Goal: Information Seeking & Learning: Learn about a topic

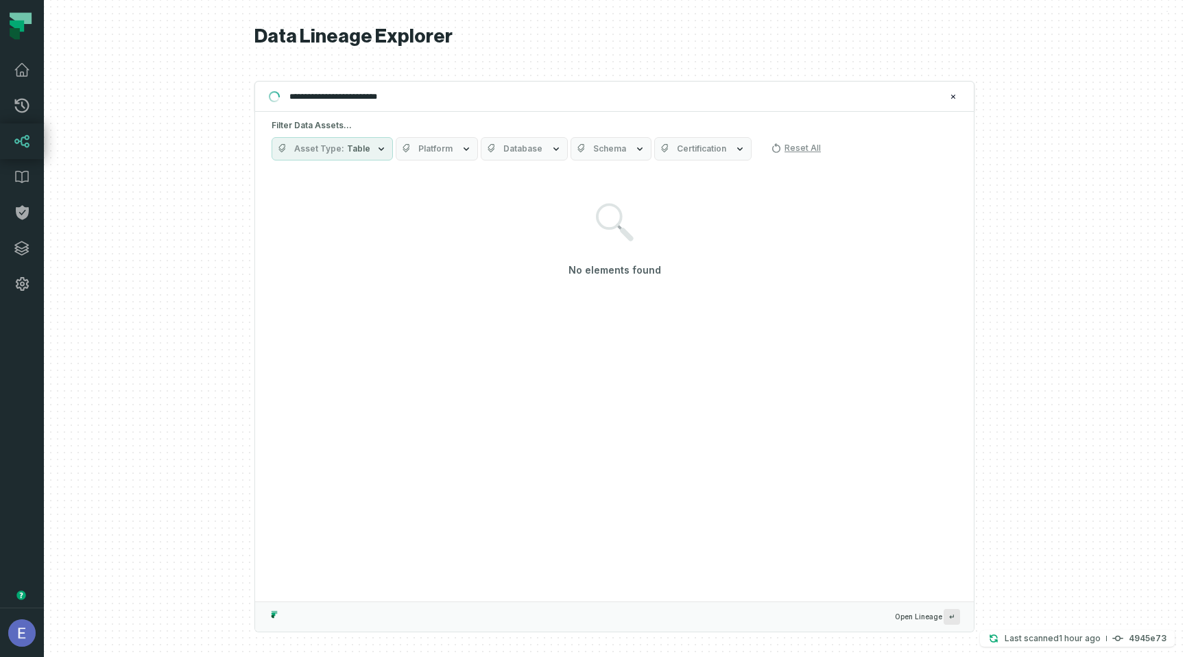
click at [338, 94] on input "**********" at bounding box center [613, 97] width 664 height 22
type input "**********"
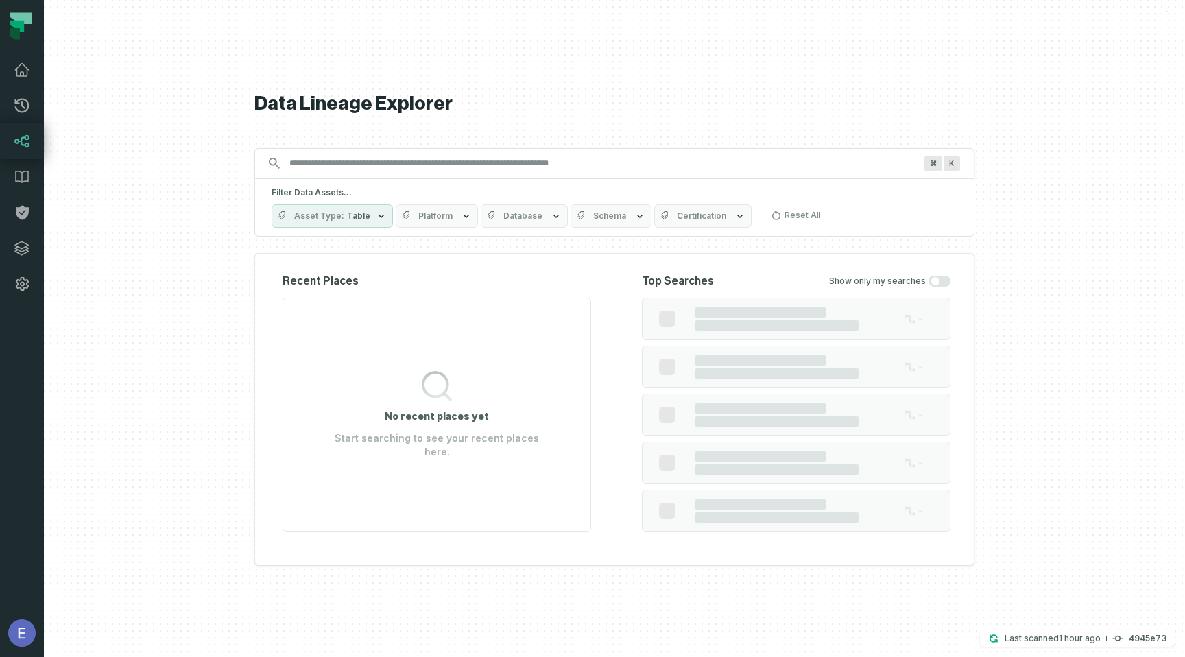
click at [348, 171] on input "Discovery Provider cmdk menu" at bounding box center [602, 163] width 642 height 22
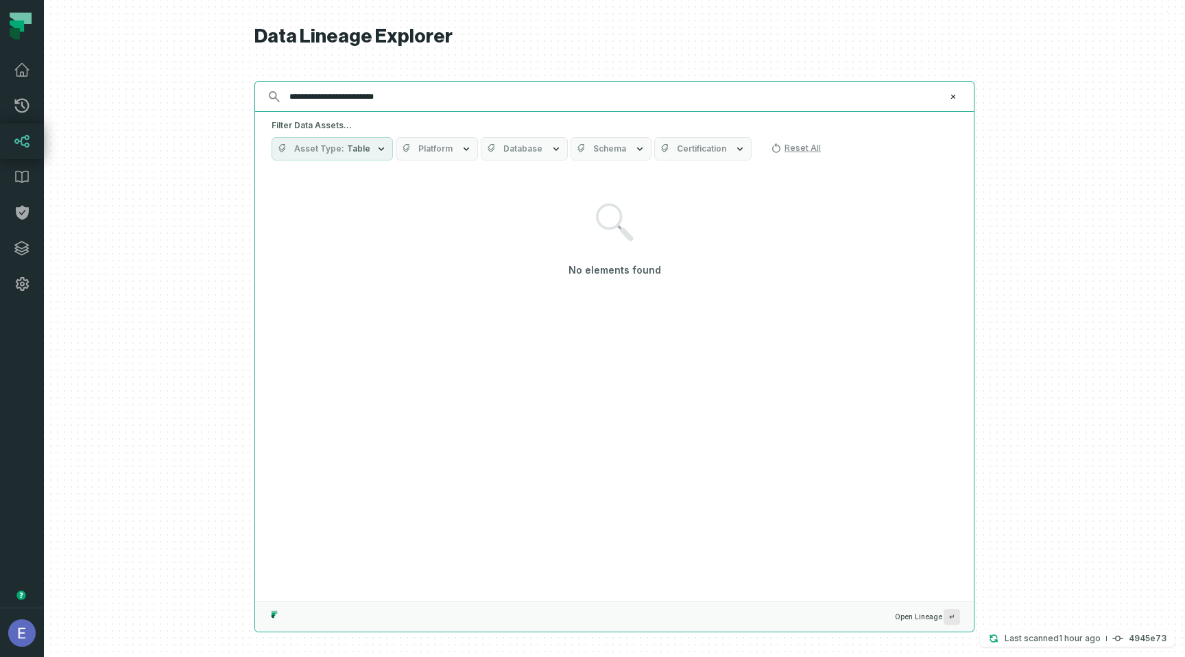
click at [387, 98] on input "**********" at bounding box center [613, 97] width 664 height 22
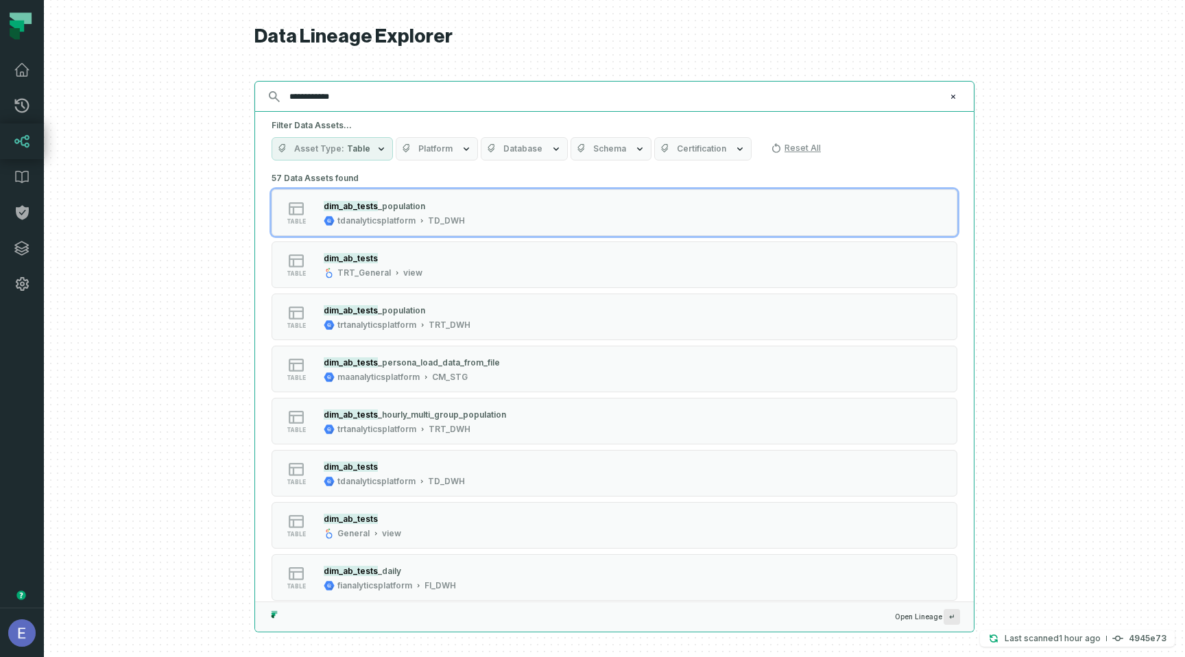
type input "**********"
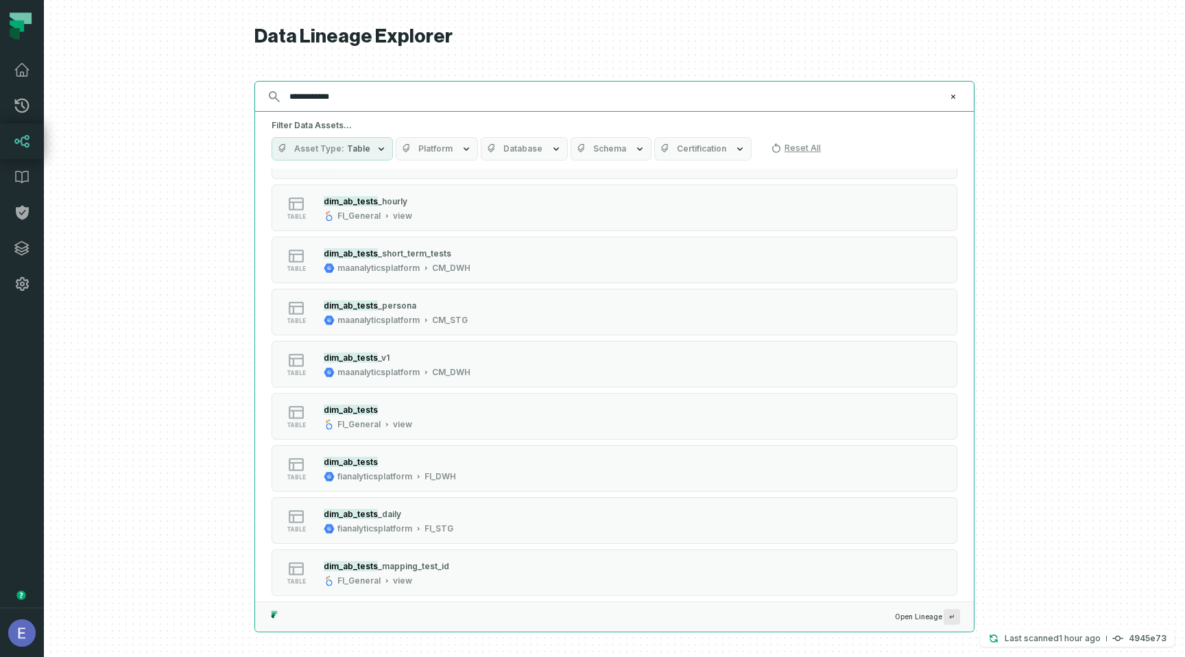
scroll to position [1987, 0]
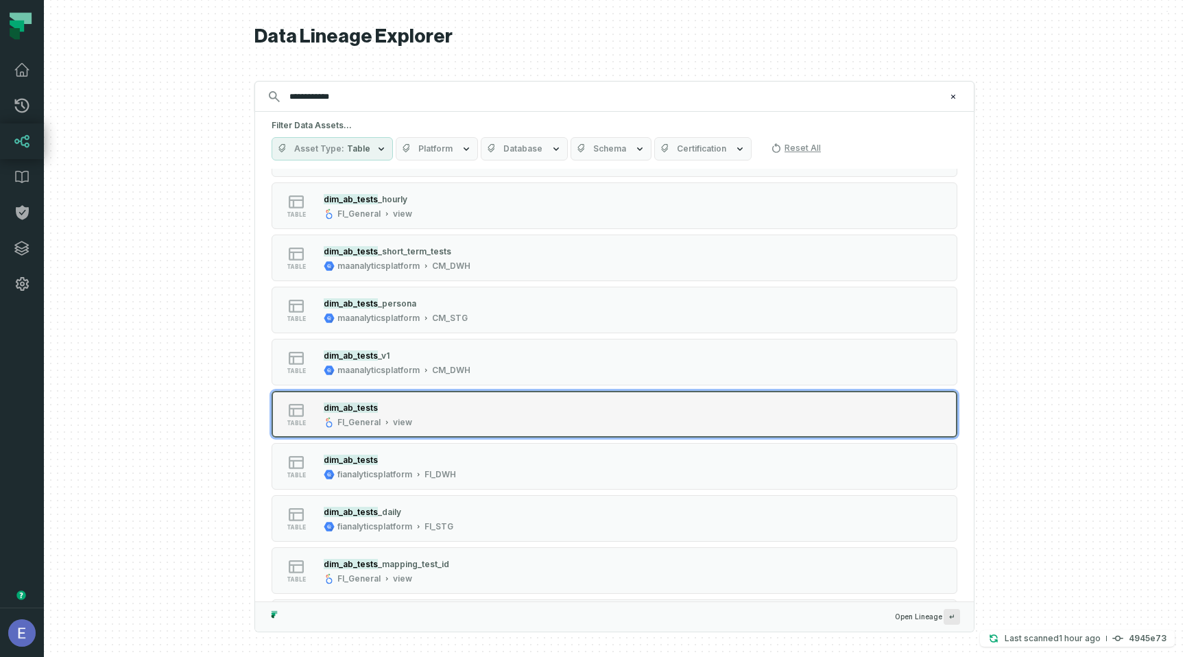
click at [392, 414] on div "dim_ab_tests FI_General view" at bounding box center [367, 413] width 99 height 27
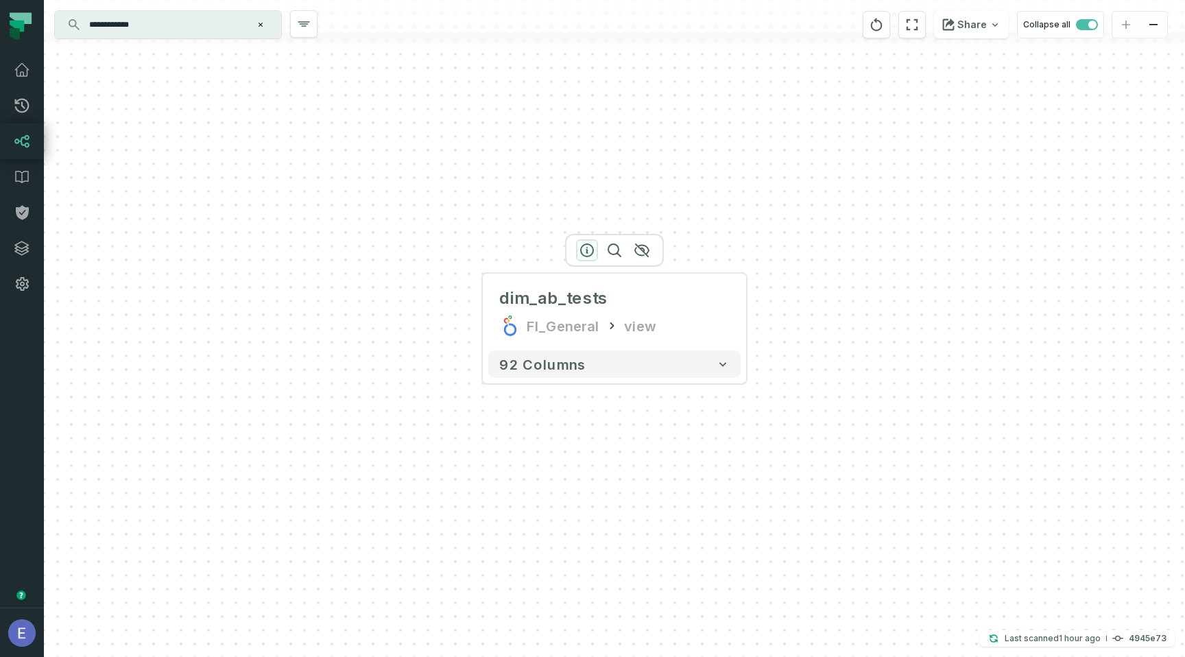
click at [590, 250] on icon "button" at bounding box center [587, 250] width 16 height 16
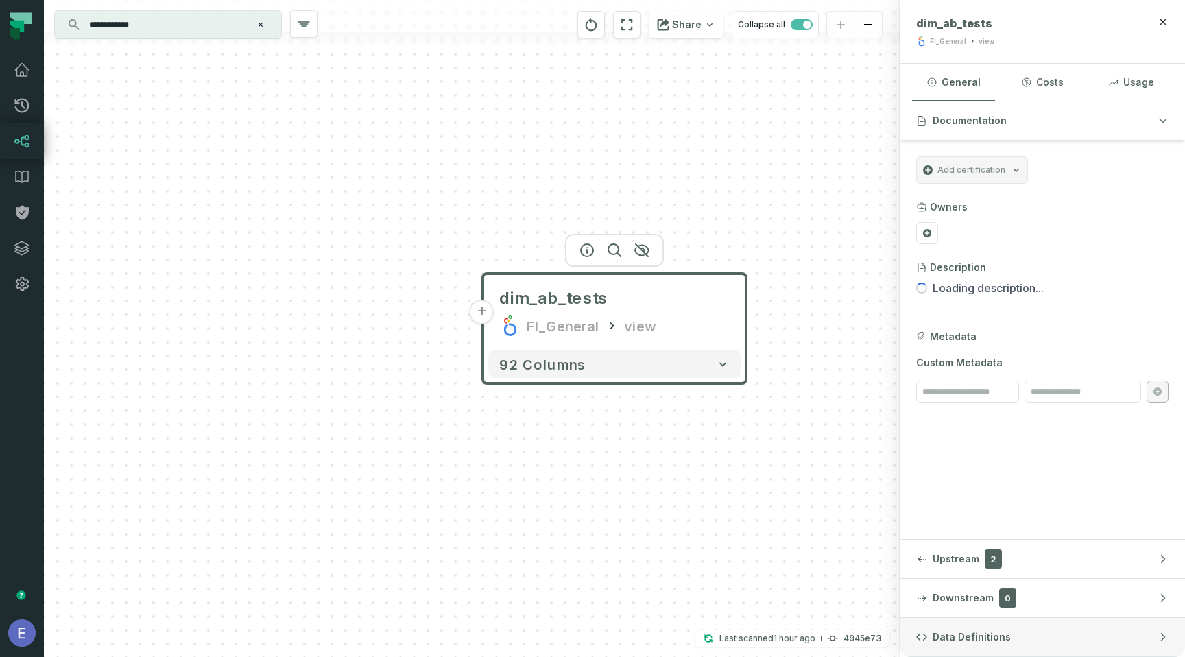
click at [958, 630] on span "Data Definitions" at bounding box center [972, 637] width 78 height 14
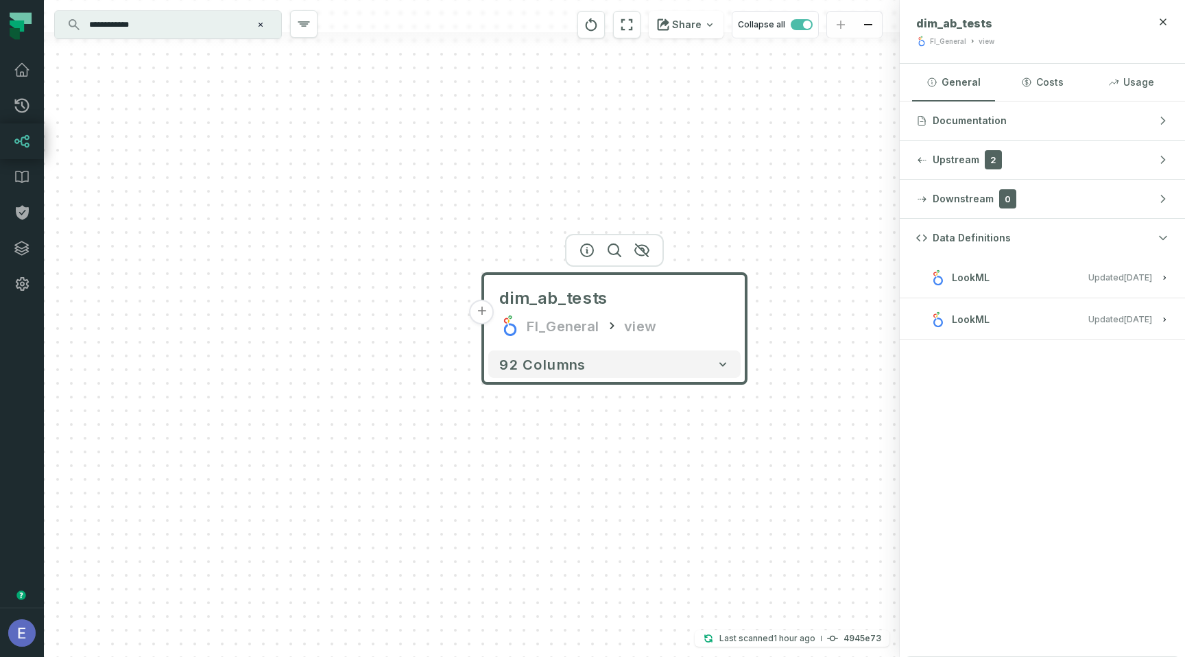
click at [1092, 274] on span "Updated [DATE] 1:48:27 PM" at bounding box center [1120, 277] width 64 height 10
click at [1088, 410] on span "Updated [DATE] 1:48:27 PM" at bounding box center [1120, 408] width 64 height 10
click at [1088, 279] on span "Updated [DATE] 1:48:27 PM" at bounding box center [1120, 277] width 64 height 10
click at [1090, 407] on span "Updated [DATE] 1:48:27 PM" at bounding box center [1120, 408] width 64 height 10
copy span "moonactive-data-platform/looker_fi_general"
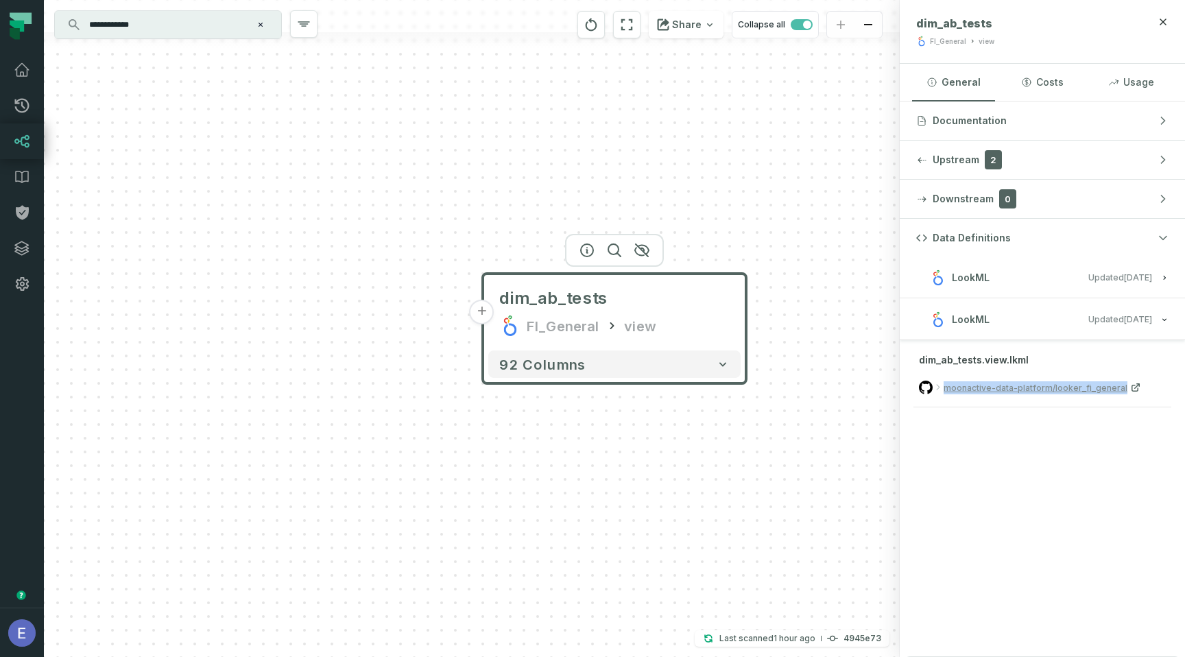
click at [1026, 277] on button "LookML Updated [DATE] 1:48:27 PM" at bounding box center [1042, 277] width 252 height 19
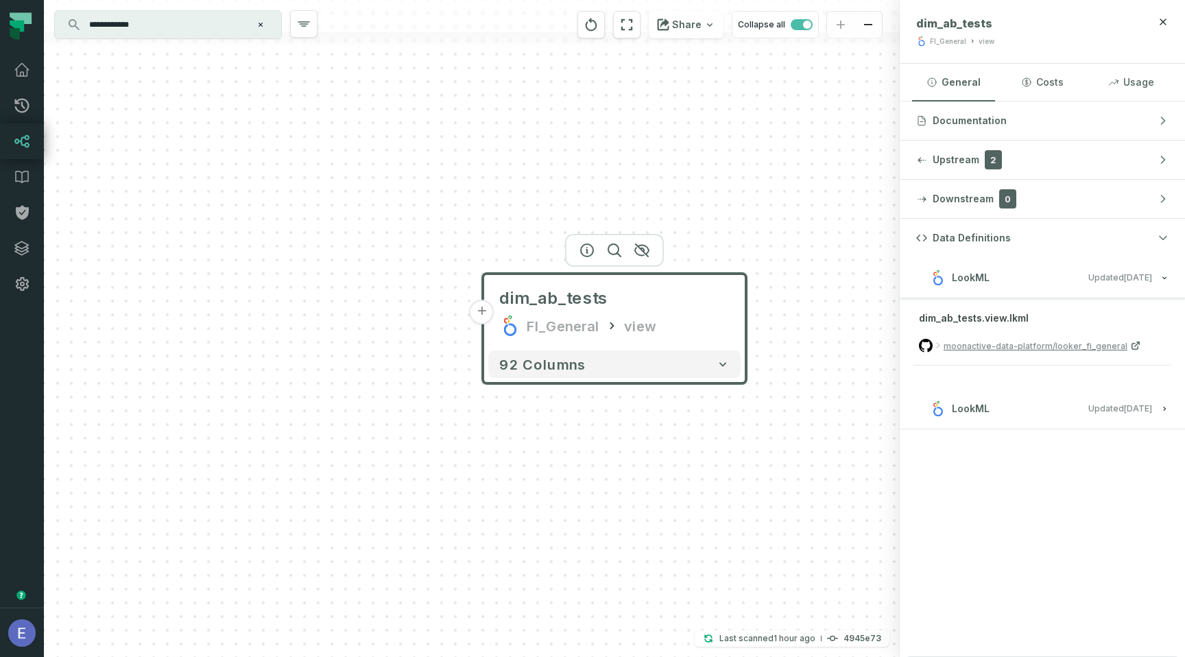
click at [1026, 277] on button "LookML Updated [DATE] 1:48:27 PM" at bounding box center [1042, 277] width 252 height 19
click at [1041, 318] on button "LookML Updated [DATE] 1:48:27 PM" at bounding box center [1042, 319] width 252 height 19
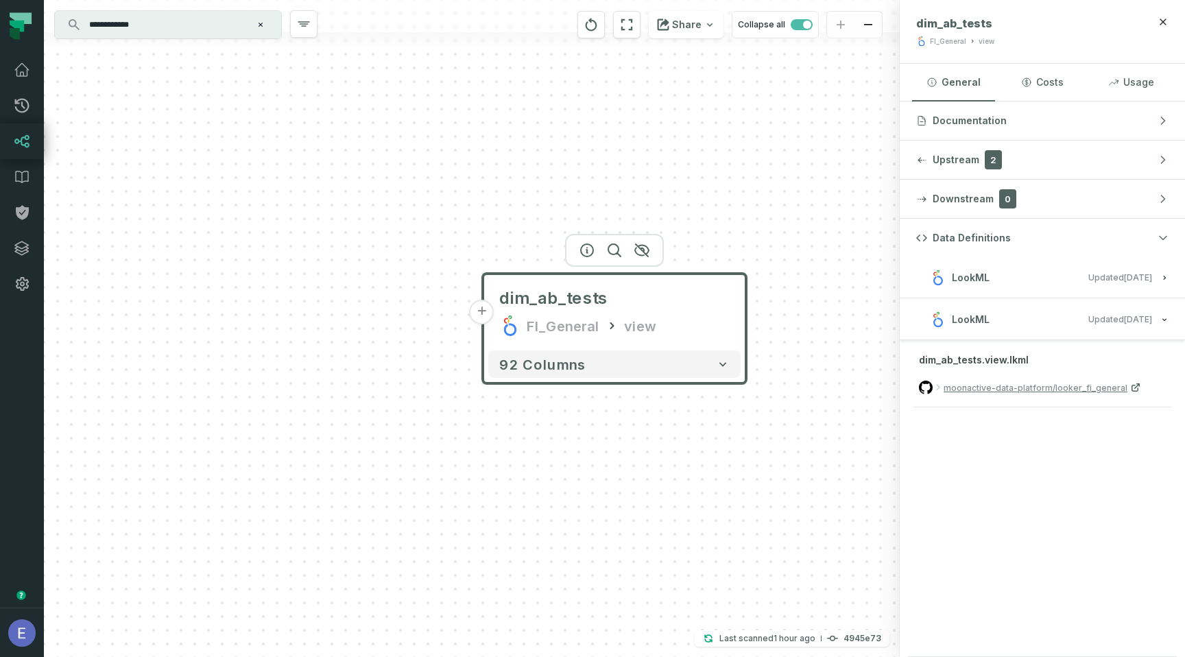
click at [1064, 276] on button "LookML Updated [DATE] 1:48:27 PM" at bounding box center [1042, 277] width 252 height 19
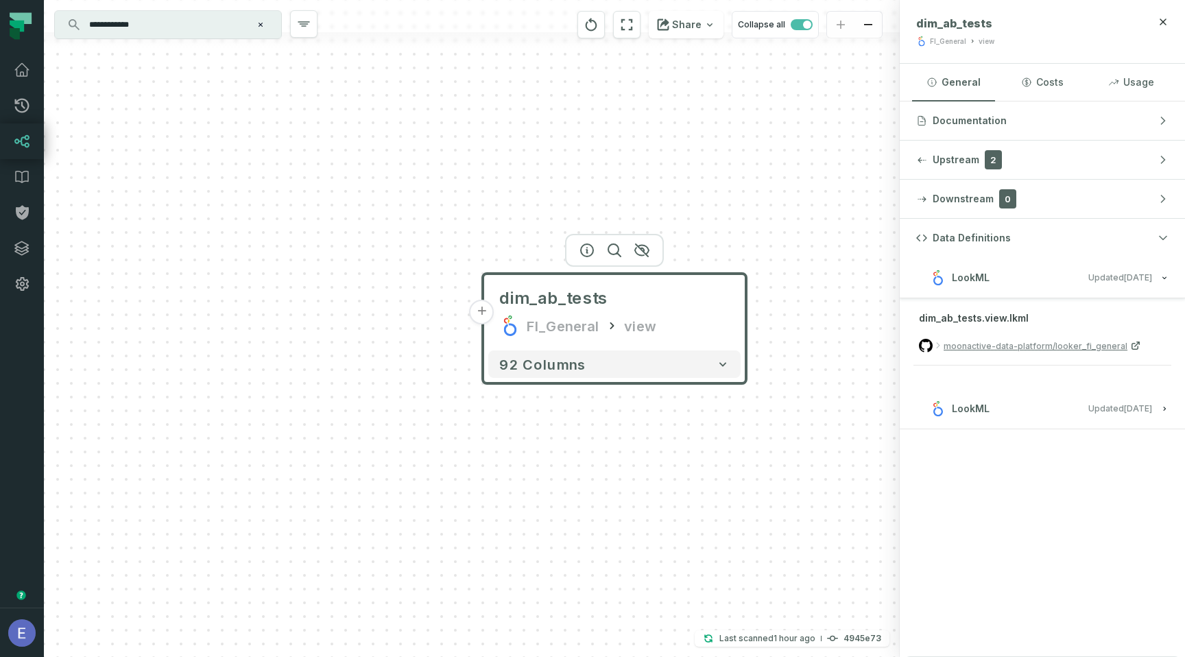
click at [1088, 410] on span "Updated [DATE] 1:48:27 PM" at bounding box center [1120, 408] width 64 height 10
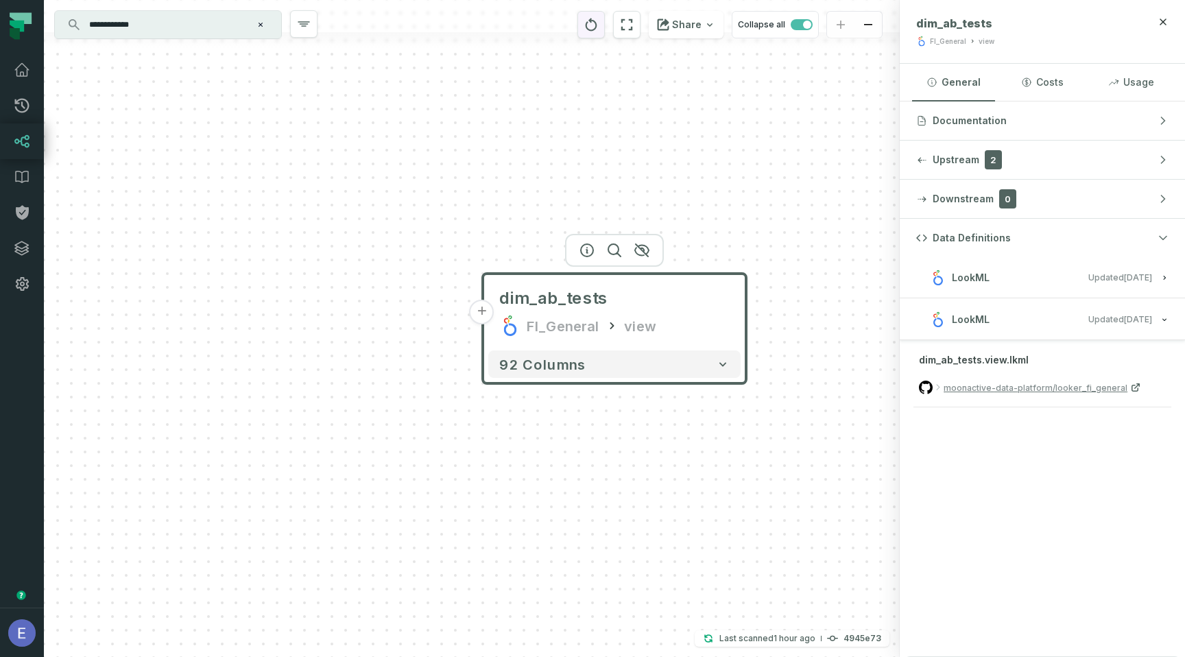
click at [597, 27] on icon "reset" at bounding box center [592, 24] width 12 height 13
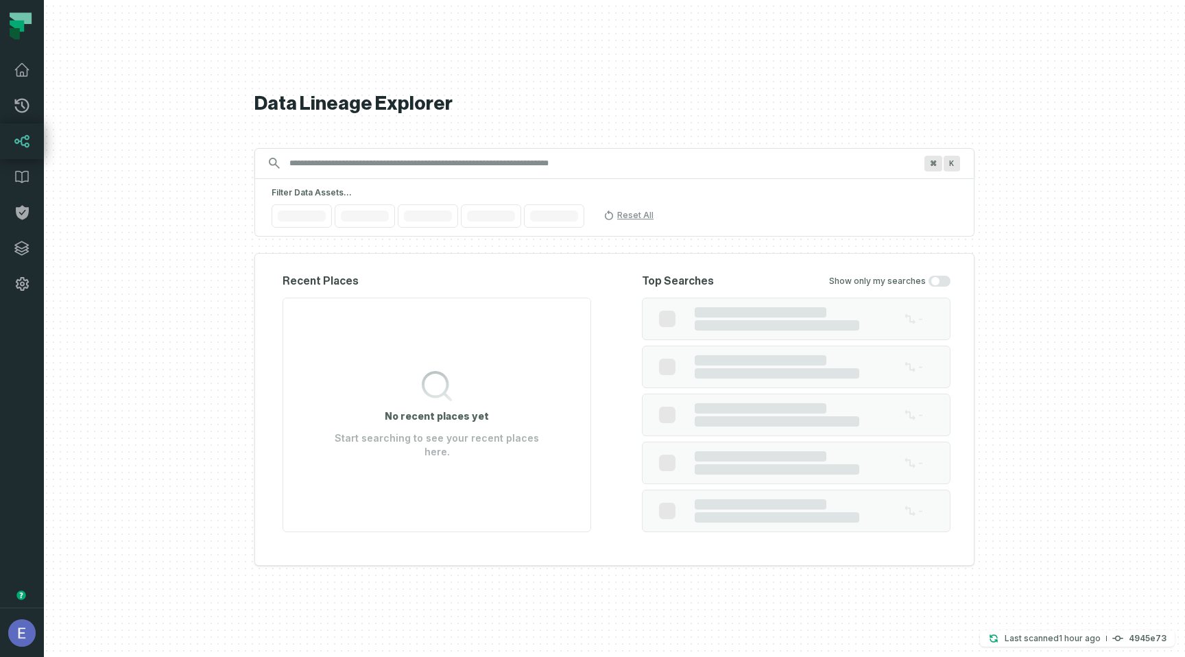
click at [609, 162] on input "Discovery Provider cmdk menu" at bounding box center [602, 163] width 642 height 22
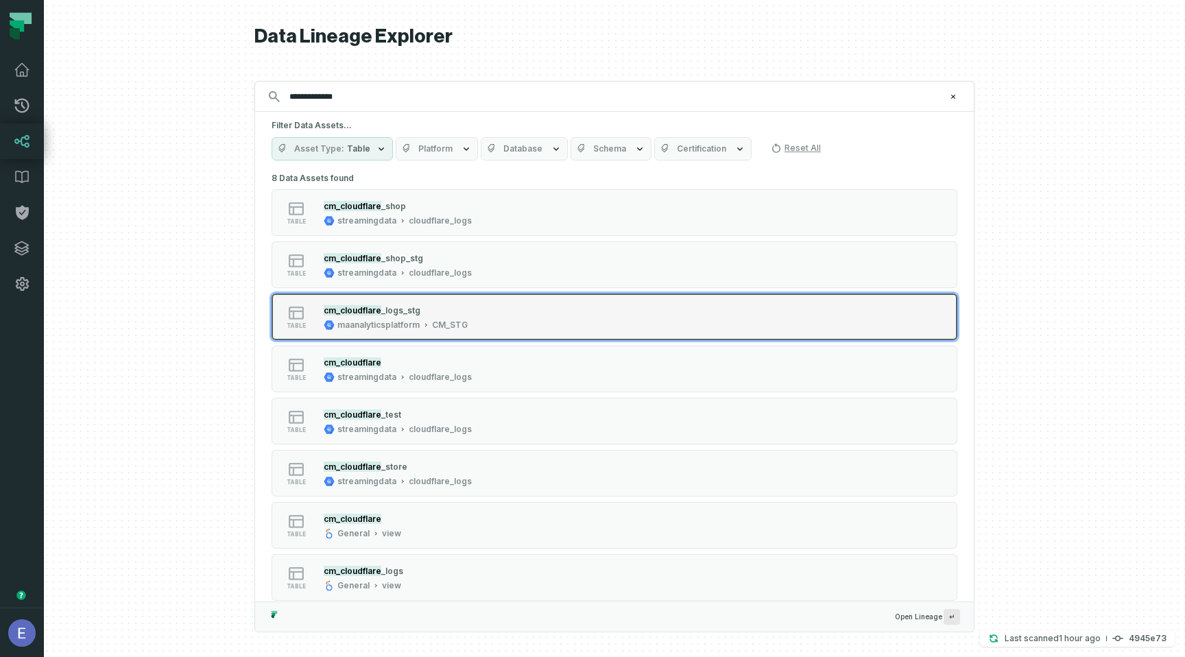
scroll to position [17, 0]
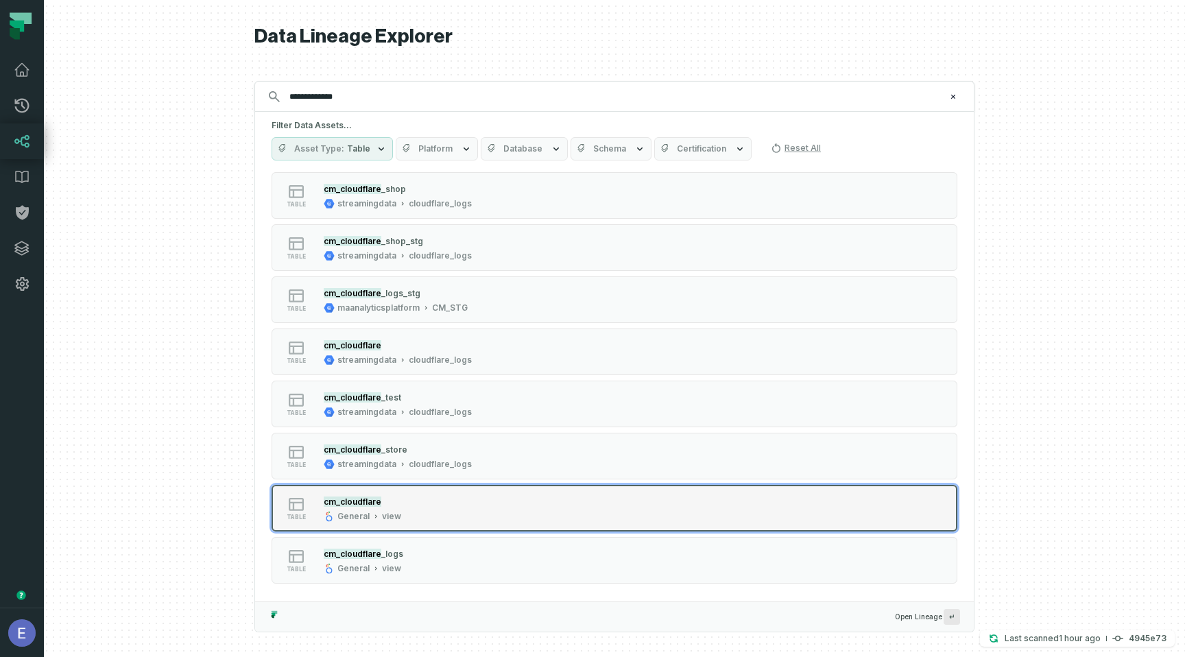
type input "**********"
click at [438, 509] on div "table cm_cloudflare General view" at bounding box center [445, 507] width 343 height 27
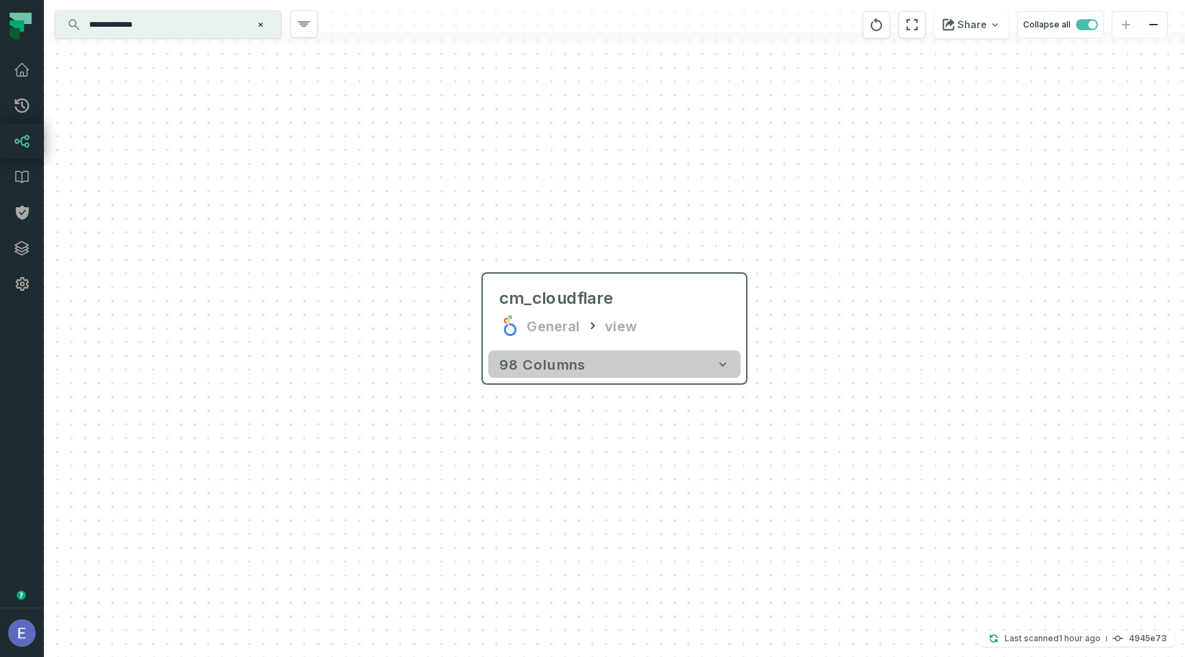
click at [630, 374] on button "98 columns" at bounding box center [614, 363] width 252 height 27
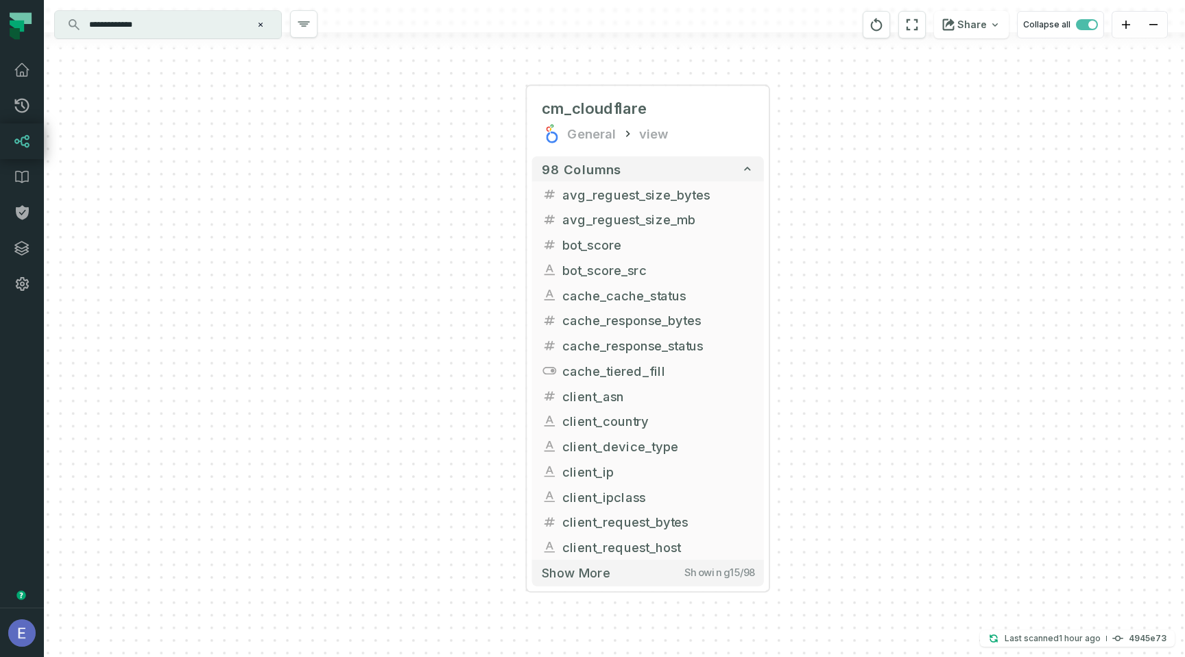
drag, startPoint x: 779, startPoint y: 421, endPoint x: 810, endPoint y: 195, distance: 228.4
click at [809, 195] on div "+ cm_cloudflare General view + 98 columns + avg_reguest_size_bytes + avg_regues…" at bounding box center [614, 328] width 1141 height 657
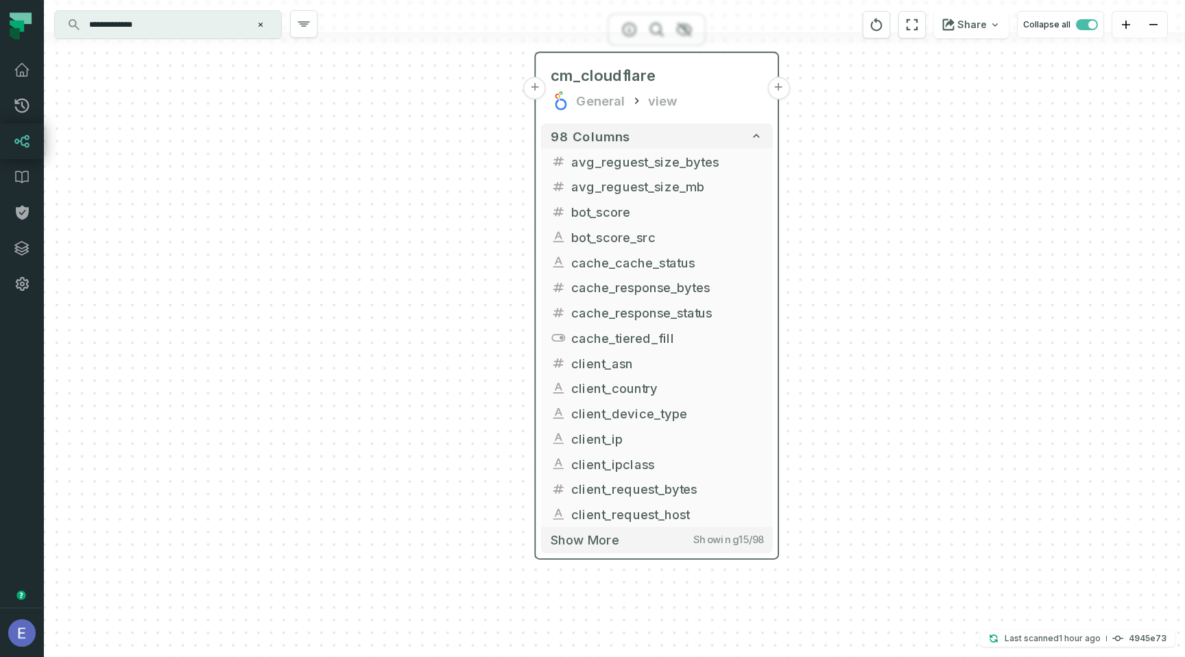
click at [539, 95] on button "+" at bounding box center [535, 88] width 23 height 23
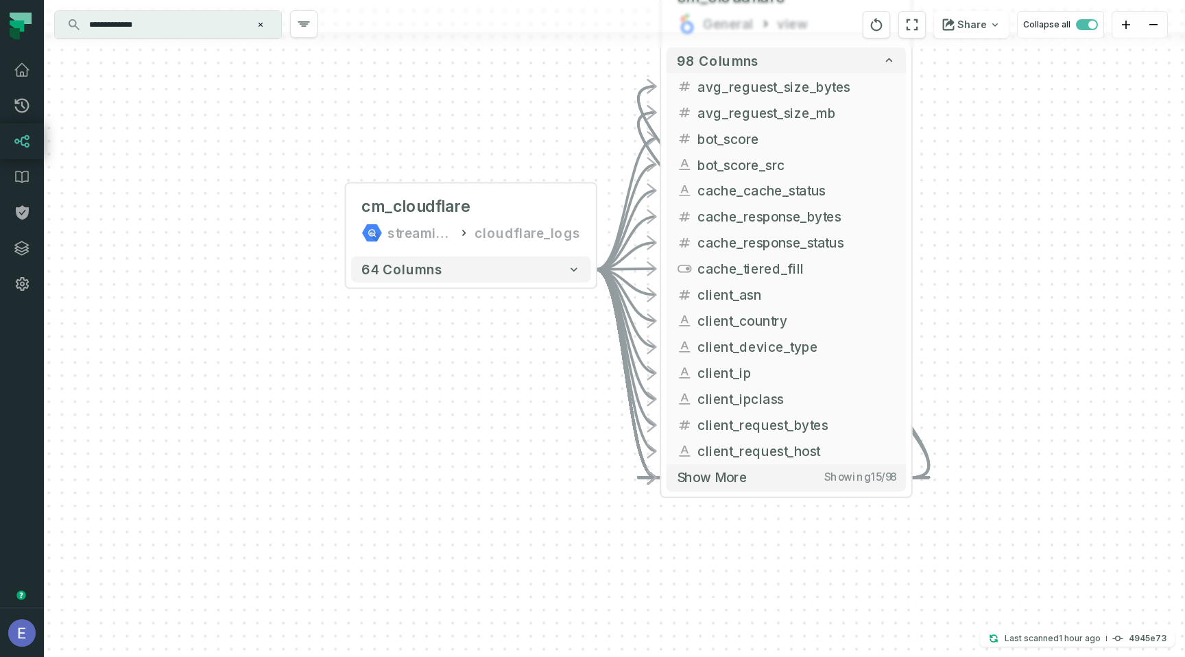
drag, startPoint x: 975, startPoint y: 328, endPoint x: 878, endPoint y: 169, distance: 185.9
click at [878, 169] on div "cm_cloudflare streamingdata cloudflare_logs + 64 columns - cm_cloudflare Genera…" at bounding box center [614, 328] width 1141 height 657
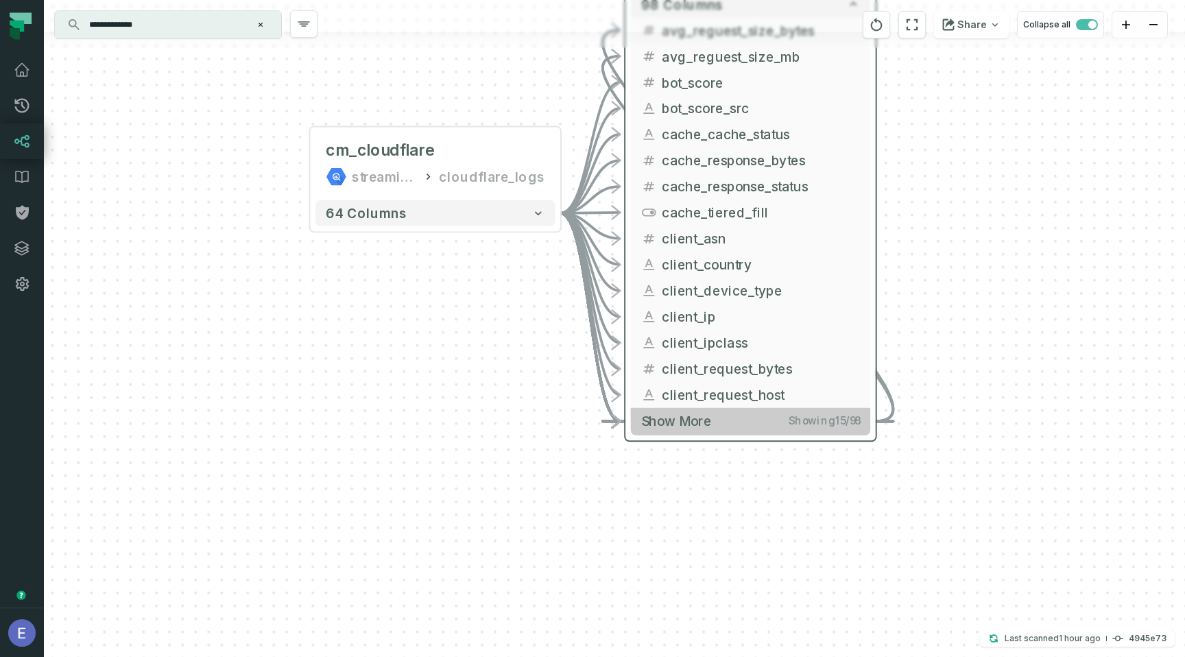
click at [784, 422] on button "Show more Showing 15 / 98" at bounding box center [750, 421] width 239 height 27
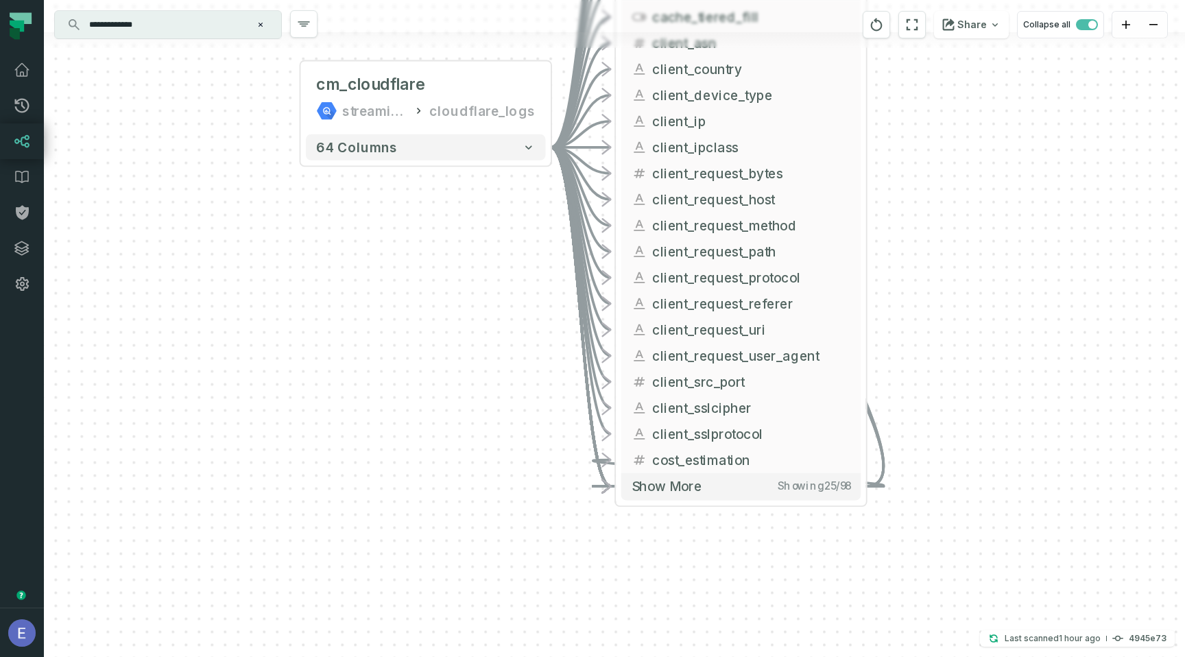
drag, startPoint x: 1064, startPoint y: 418, endPoint x: 1055, endPoint y: 204, distance: 214.8
click at [1055, 206] on div "cm_cloudflare streamingdata cloudflare_logs + 64 columns - cm_cloudflare Genera…" at bounding box center [614, 328] width 1141 height 657
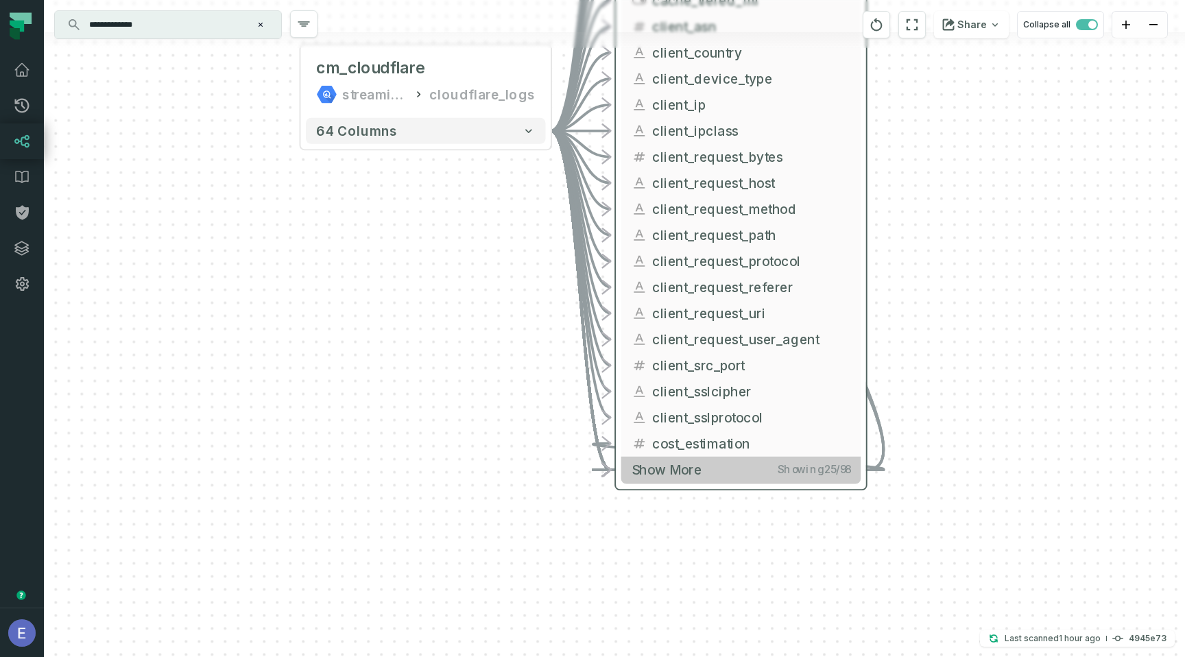
click at [747, 475] on button "Show more Showing 25 / 98" at bounding box center [740, 470] width 239 height 27
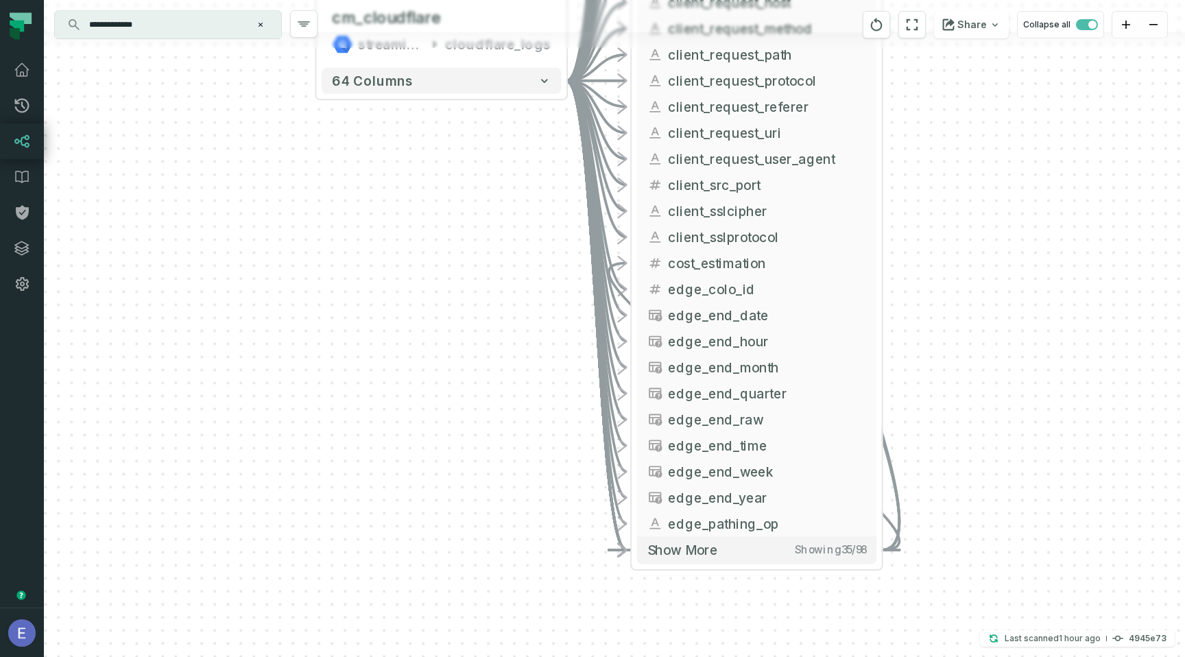
drag, startPoint x: 944, startPoint y: 457, endPoint x: 996, endPoint y: 157, distance: 304.1
click at [995, 158] on div "cm_cloudflare streamingdata cloudflare_logs + 64 columns - cm_cloudflare Genera…" at bounding box center [614, 328] width 1141 height 657
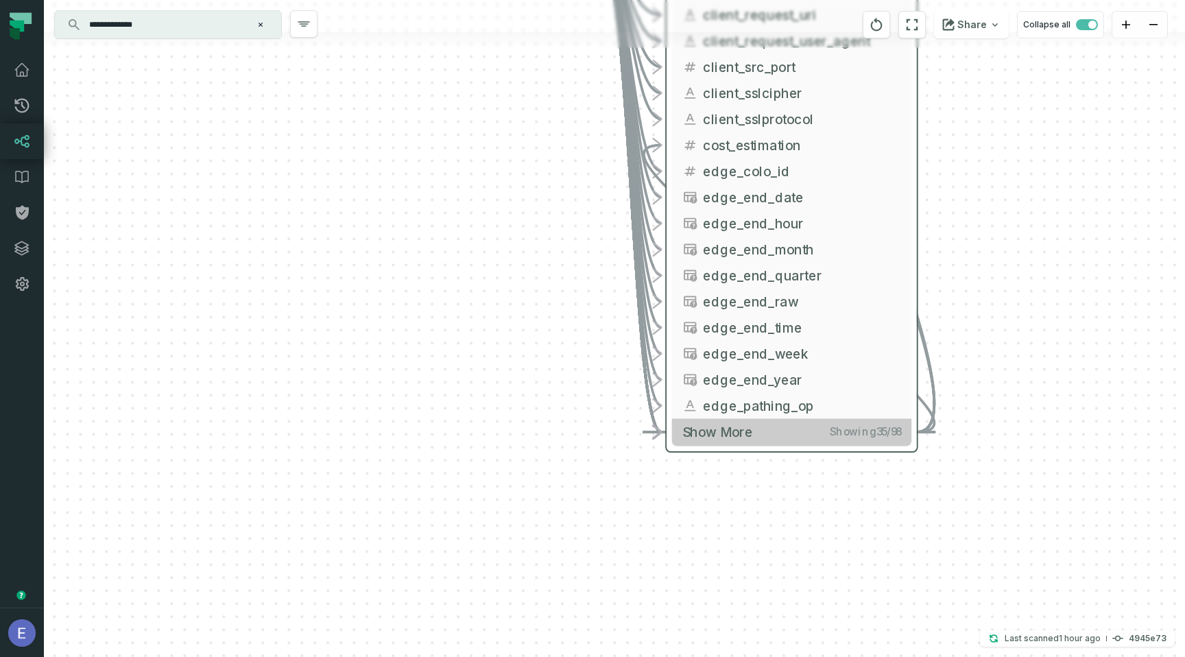
click at [824, 428] on button "Show more Showing 35 / 98" at bounding box center [791, 432] width 239 height 27
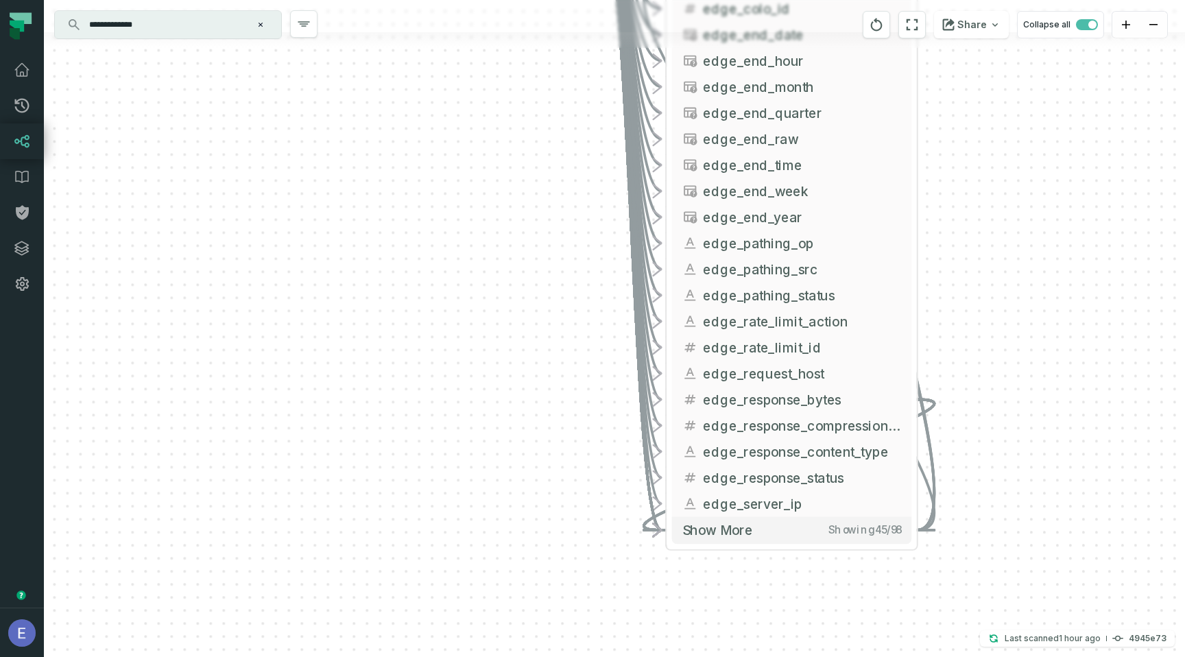
drag, startPoint x: 983, startPoint y: 419, endPoint x: 983, endPoint y: 90, distance: 329.1
click at [983, 90] on div "cm_cloudflare streamingdata cloudflare_logs + 64 columns - cm_cloudflare Genera…" at bounding box center [614, 328] width 1141 height 657
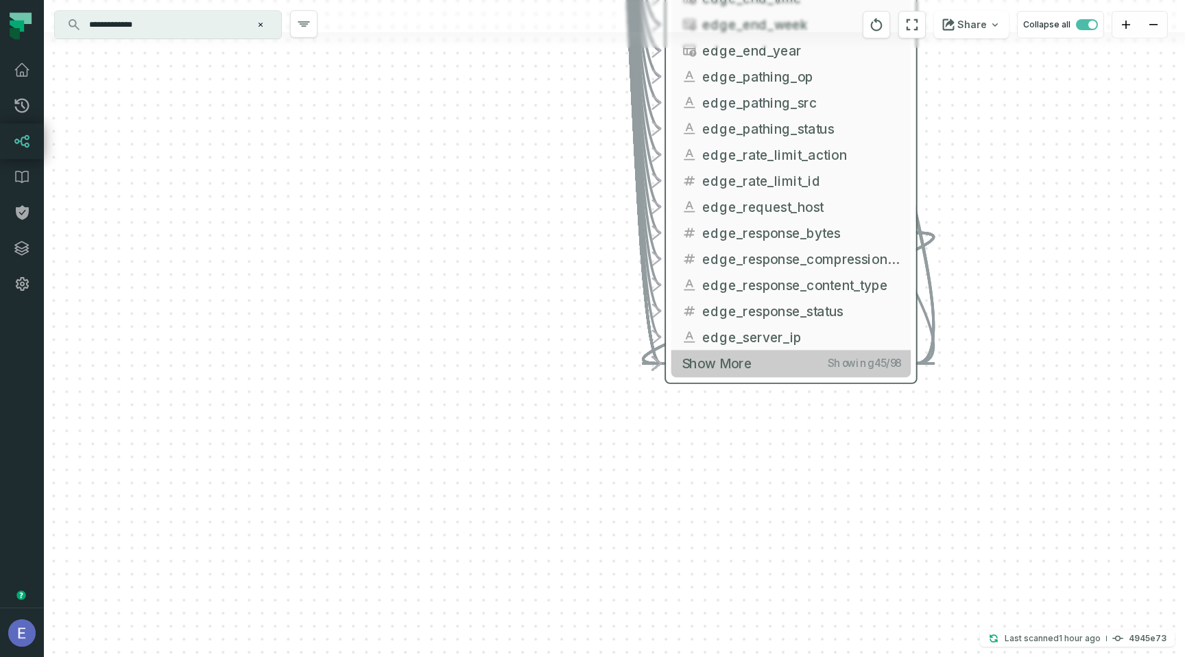
click at [788, 368] on button "Show more Showing 45 / 98" at bounding box center [790, 363] width 239 height 27
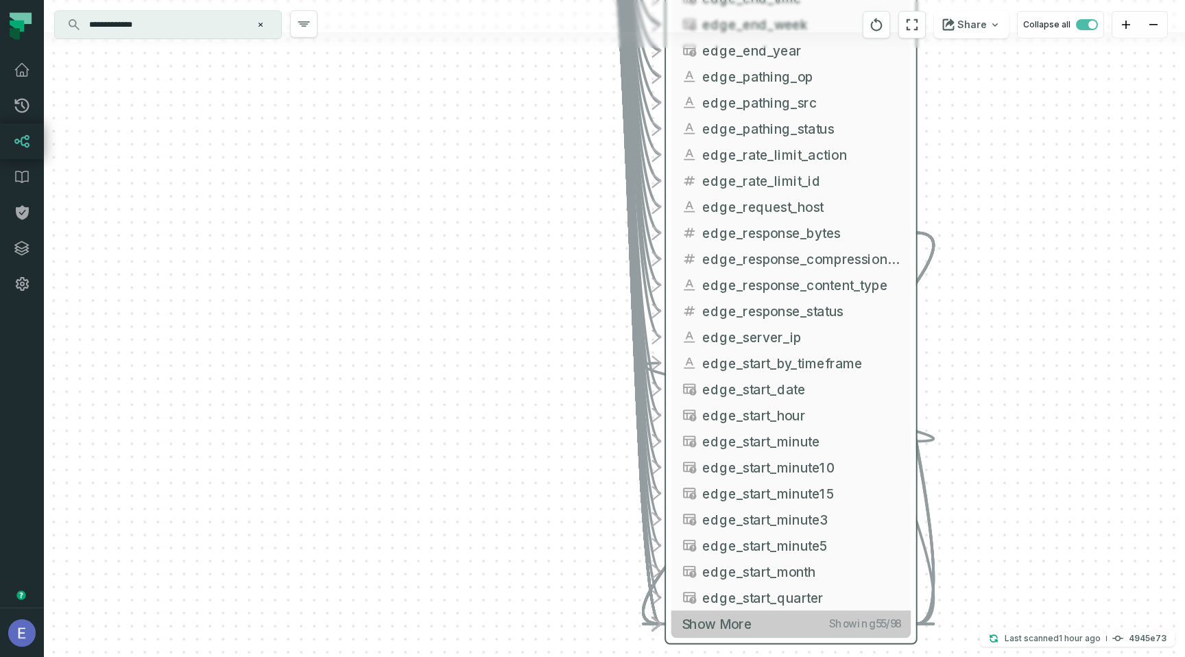
click at [876, 632] on button "Show more Showing 55 / 98" at bounding box center [790, 623] width 239 height 27
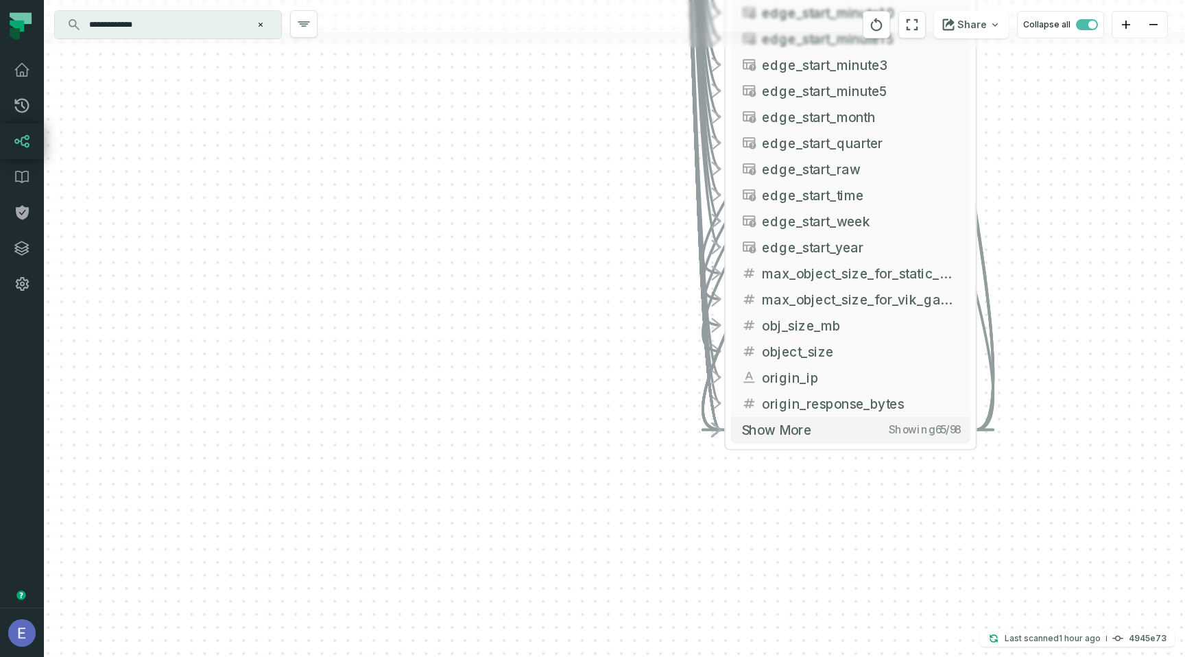
drag, startPoint x: 1002, startPoint y: 551, endPoint x: 1062, endPoint y: 97, distance: 457.8
click at [1062, 97] on div "cm_cloudflare streamingdata cloudflare_logs + 64 columns - cm_cloudflare Genera…" at bounding box center [614, 328] width 1141 height 657
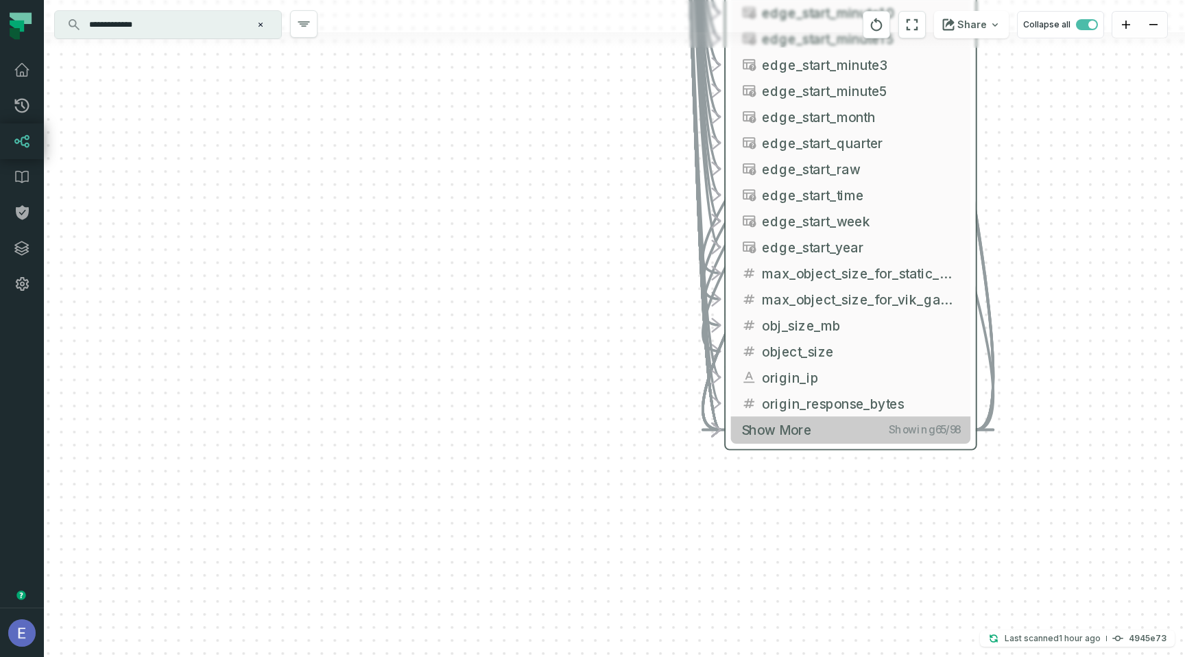
click at [869, 433] on button "Show more Showing 65 / 98" at bounding box center [850, 429] width 239 height 27
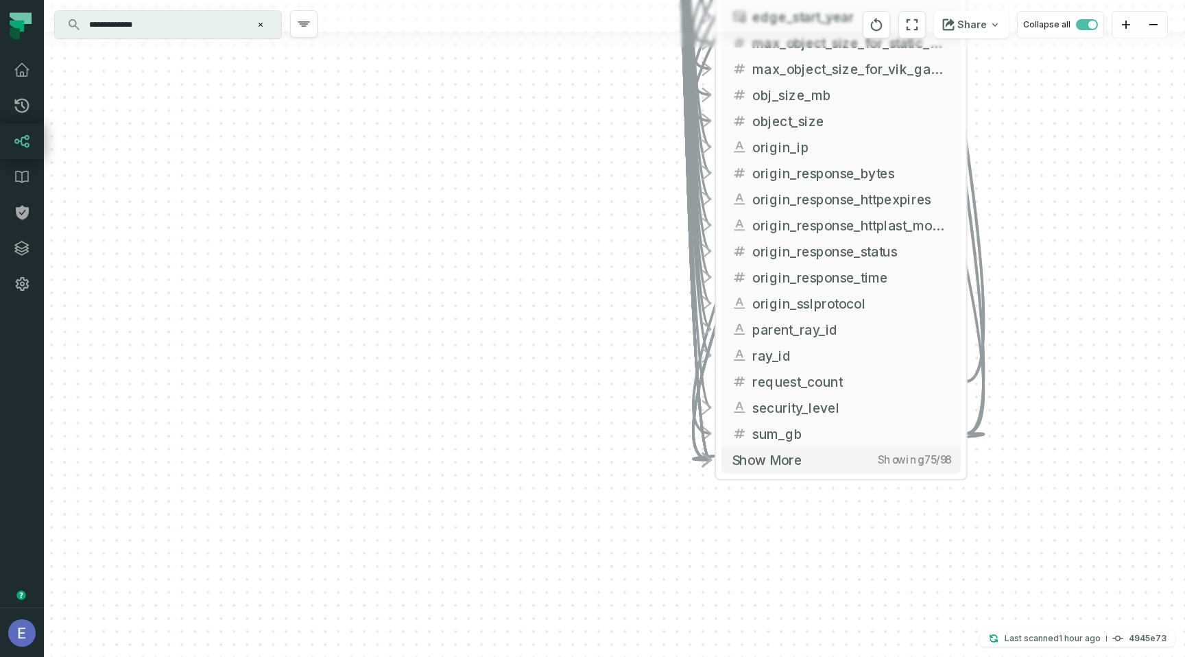
drag, startPoint x: 1042, startPoint y: 435, endPoint x: 1033, endPoint y: 203, distance: 232.6
click at [1033, 204] on div "cm_cloudflare streamingdata cloudflare_logs + 64 columns - cm_cloudflare Genera…" at bounding box center [614, 328] width 1141 height 657
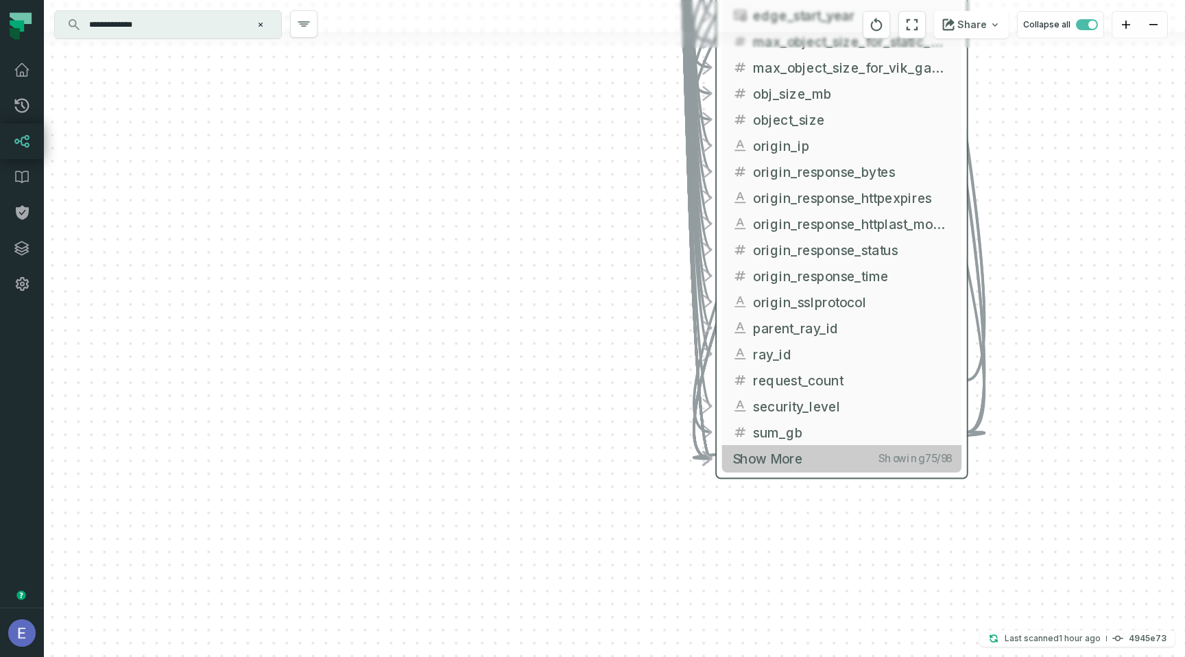
click at [893, 468] on button "Show more Showing 75 / 98" at bounding box center [841, 458] width 239 height 27
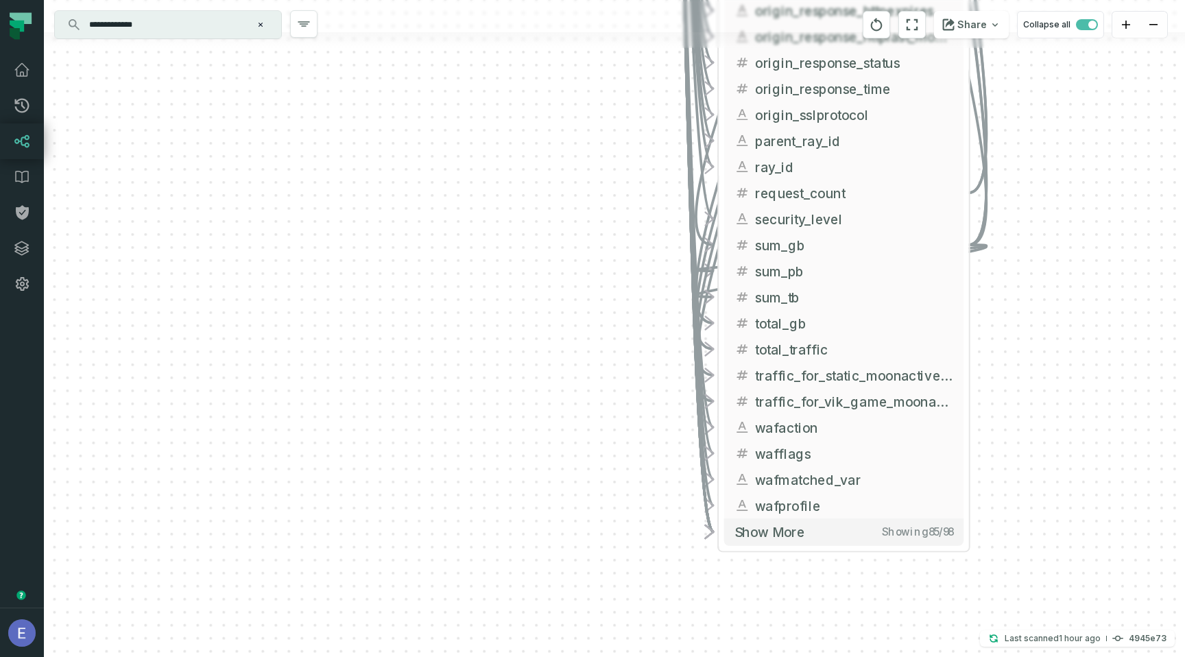
drag, startPoint x: 999, startPoint y: 459, endPoint x: 1016, endPoint y: 202, distance: 257.0
click at [1015, 204] on div "cm_cloudflare streamingdata cloudflare_logs + 64 columns - cm_cloudflare Genera…" at bounding box center [614, 328] width 1141 height 657
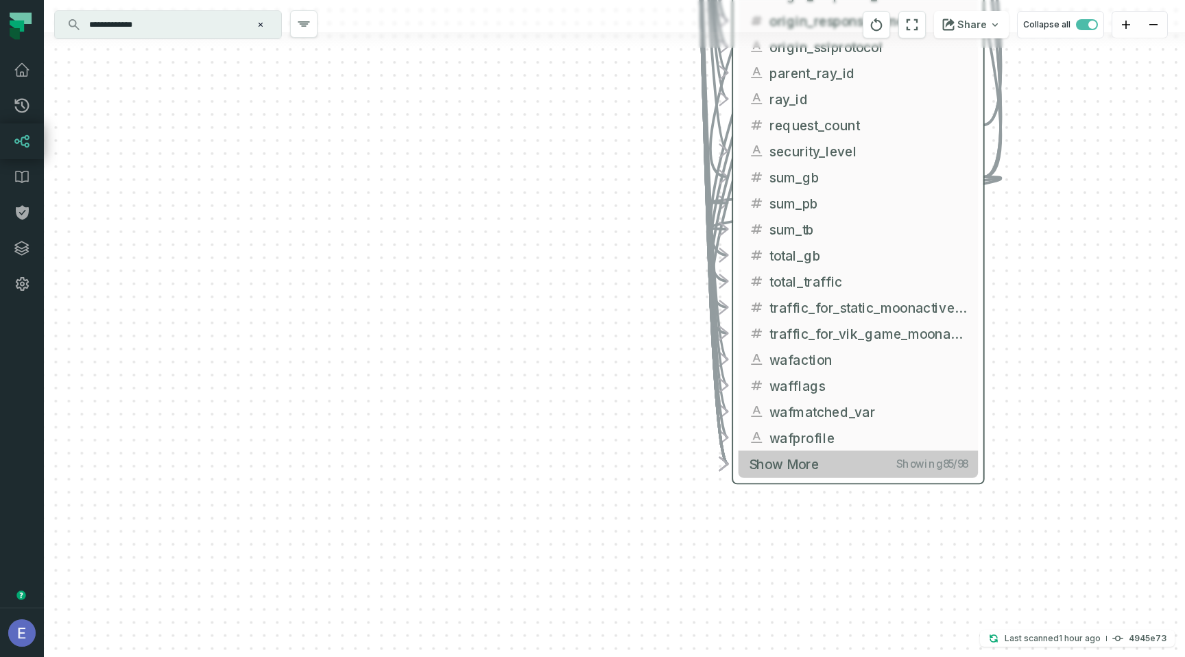
click at [906, 474] on button "Show more Showing 85 / 98" at bounding box center [857, 463] width 239 height 27
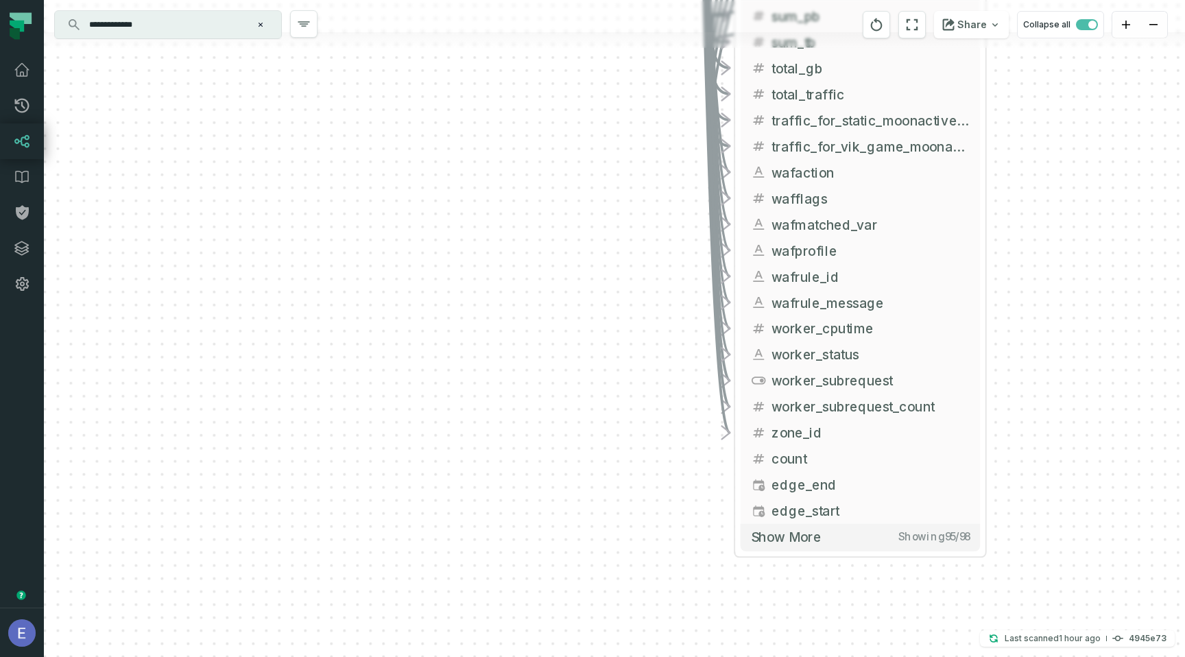
drag, startPoint x: 1082, startPoint y: 478, endPoint x: 1083, endPoint y: 287, distance: 191.3
click at [1083, 287] on div "cm_cloudflare streamingdata cloudflare_logs + 64 columns - cm_cloudflare Genera…" at bounding box center [614, 328] width 1141 height 657
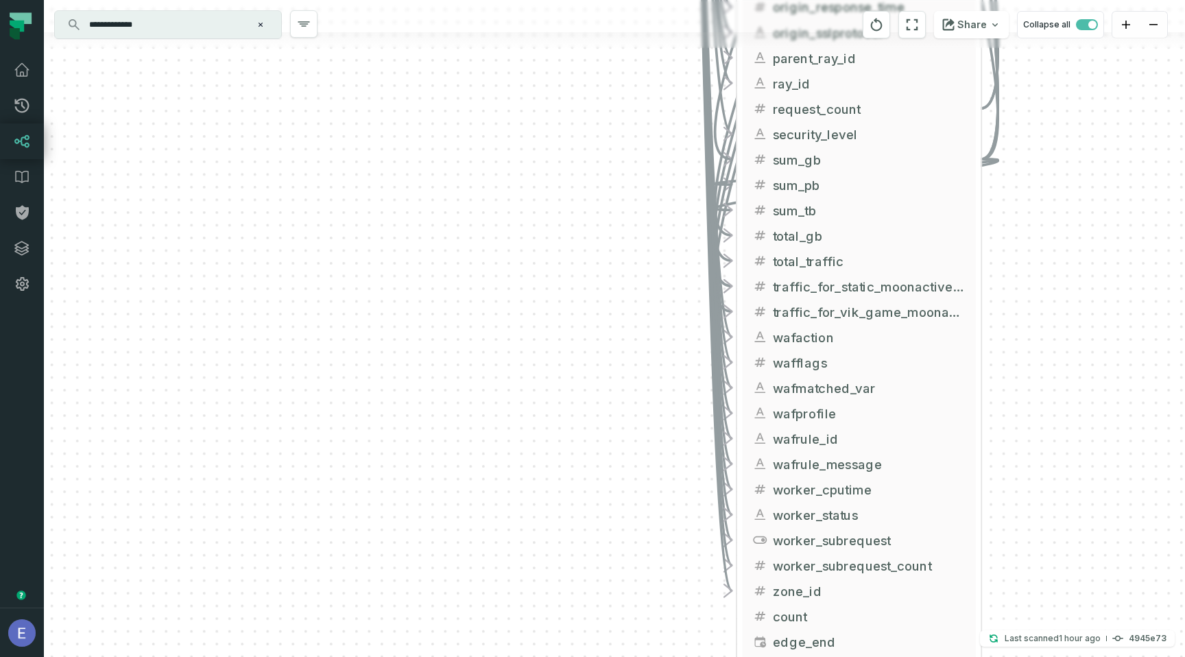
drag, startPoint x: 1060, startPoint y: 266, endPoint x: 1057, endPoint y: 495, distance: 229.0
click at [1057, 495] on div "cm_cloudflare streamingdata cloudflare_logs + 64 columns - cm_cloudflare Genera…" at bounding box center [614, 328] width 1141 height 657
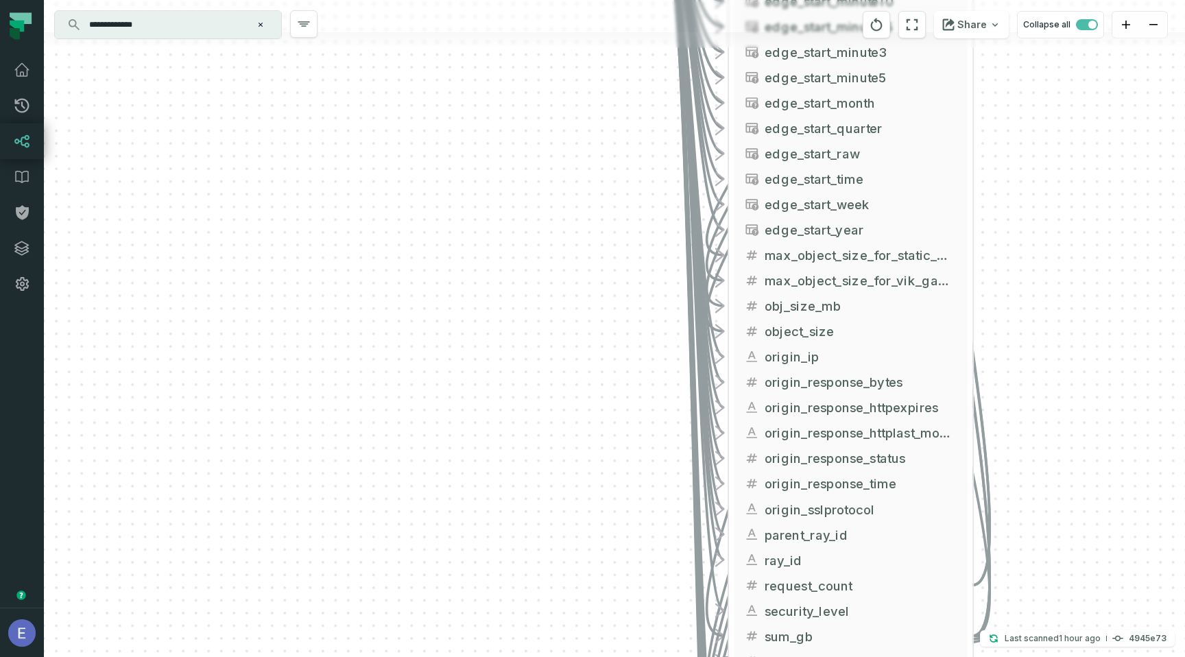
drag, startPoint x: 1059, startPoint y: 198, endPoint x: 1032, endPoint y: 656, distance: 458.9
click at [1032, 656] on div "cm_cloudflare streamingdata cloudflare_logs + 64 columns - cm_cloudflare Genera…" at bounding box center [614, 328] width 1141 height 657
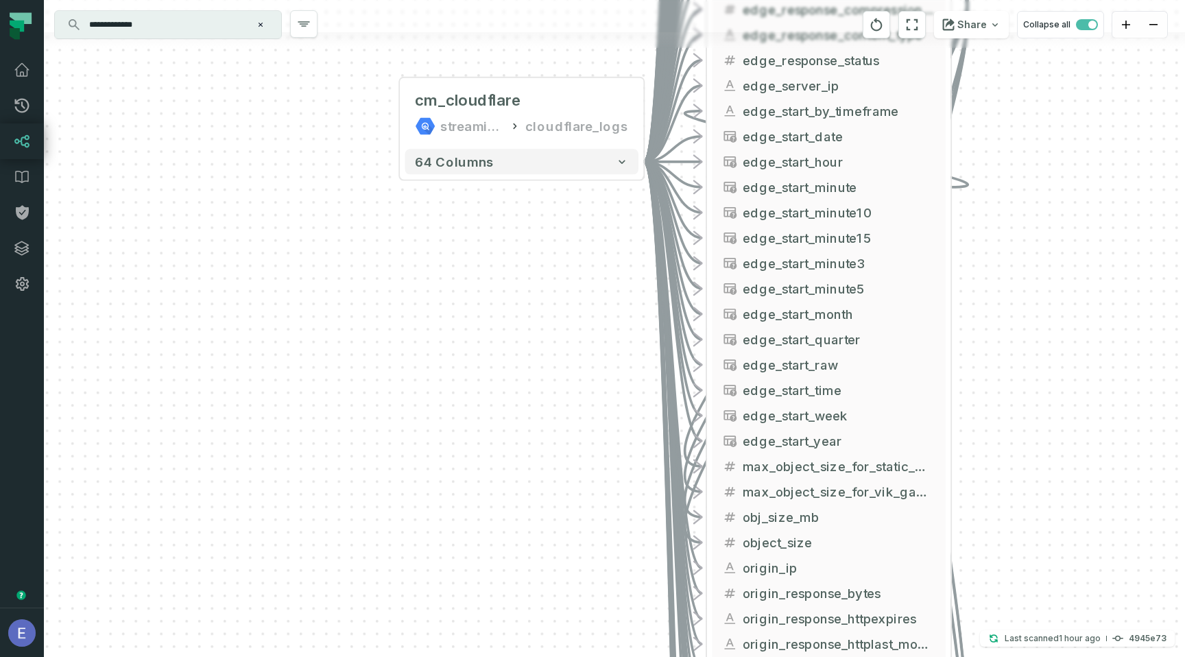
drag, startPoint x: 1032, startPoint y: 656, endPoint x: 1044, endPoint y: 352, distance: 304.7
click at [1032, 637] on div "cm_cloudflare streamingdata cloudflare_logs + 64 columns - cm_cloudflare Genera…" at bounding box center [614, 328] width 1141 height 657
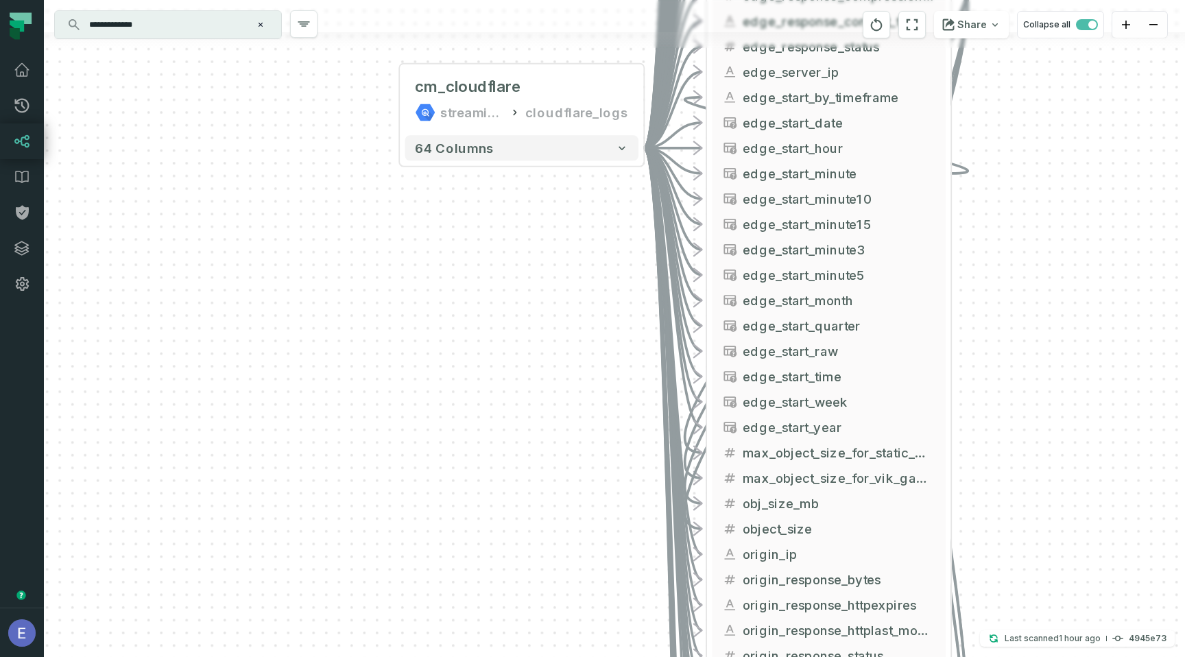
drag, startPoint x: 1068, startPoint y: 272, endPoint x: 1048, endPoint y: 656, distance: 384.5
click at [1048, 656] on div "cm_cloudflare streamingdata cloudflare_logs + 64 columns - cm_cloudflare Genera…" at bounding box center [614, 328] width 1141 height 657
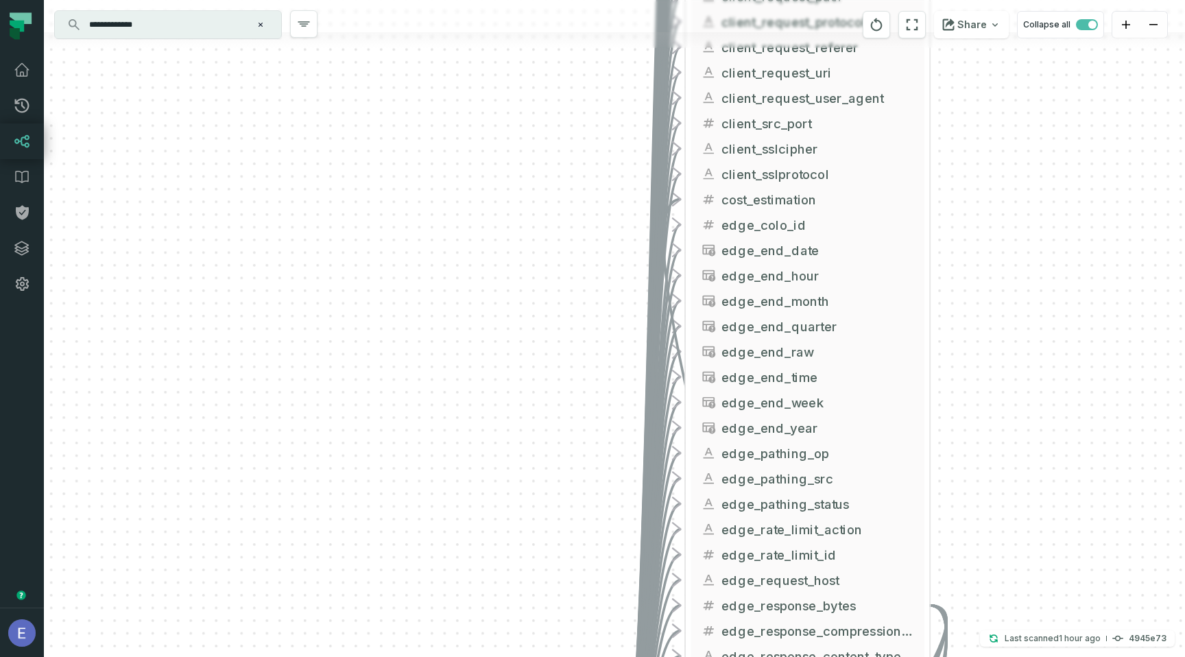
drag, startPoint x: 1030, startPoint y: 261, endPoint x: 1029, endPoint y: 544, distance: 283.2
click at [1029, 544] on div "cm_cloudflare streamingdata cloudflare_logs + 64 columns - cm_cloudflare Genera…" at bounding box center [614, 328] width 1141 height 657
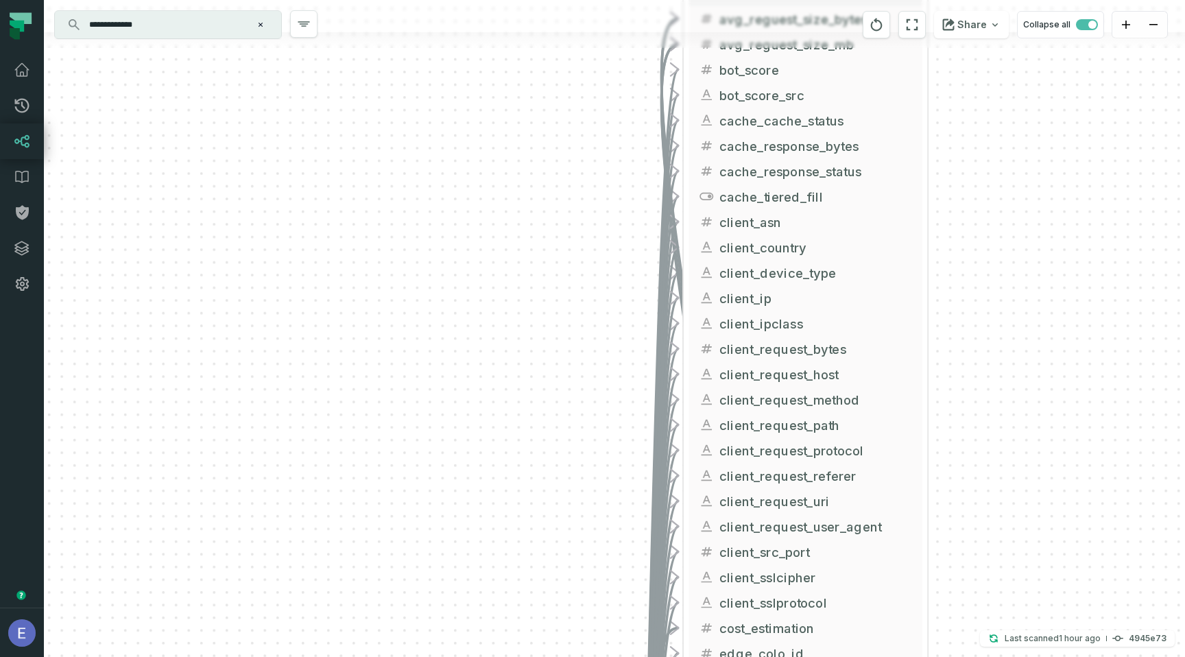
drag, startPoint x: 1018, startPoint y: 130, endPoint x: 1013, endPoint y: 540, distance: 409.4
click at [1013, 540] on div "cm_cloudflare streamingdata cloudflare_logs + 64 columns - cm_cloudflare Genera…" at bounding box center [614, 328] width 1141 height 657
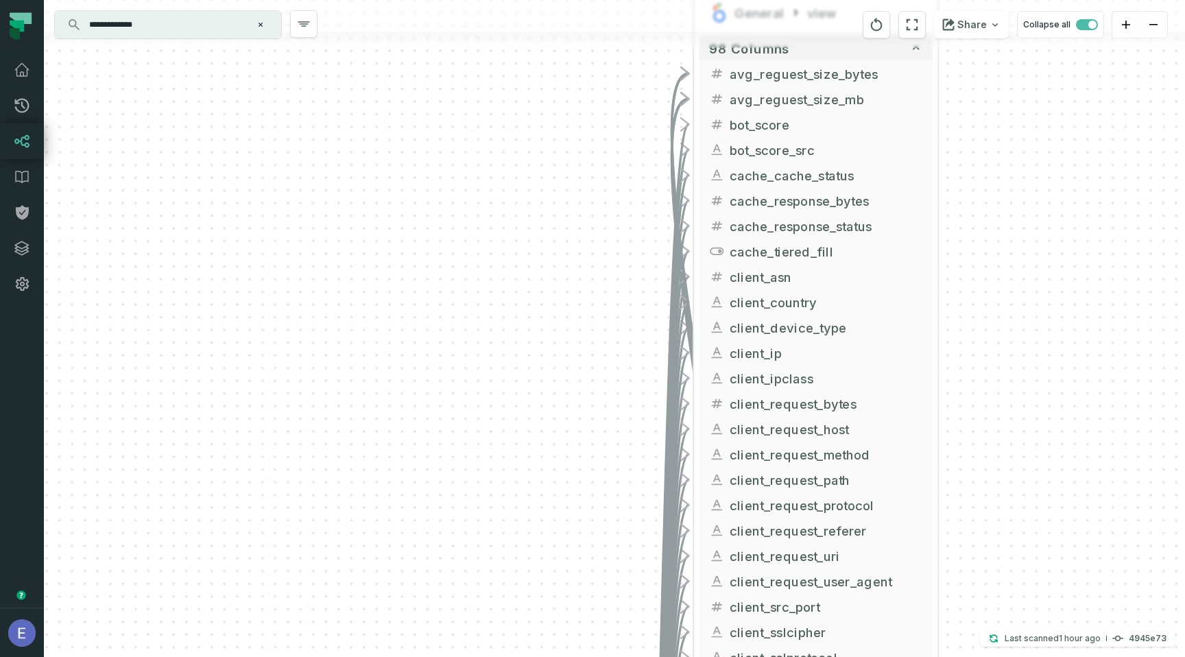
drag, startPoint x: 1011, startPoint y: 216, endPoint x: 1023, endPoint y: 263, distance: 48.2
click at [1023, 263] on div "cm_cloudflare streamingdata cloudflare_logs + 64 columns - cm_cloudflare Genera…" at bounding box center [614, 328] width 1141 height 657
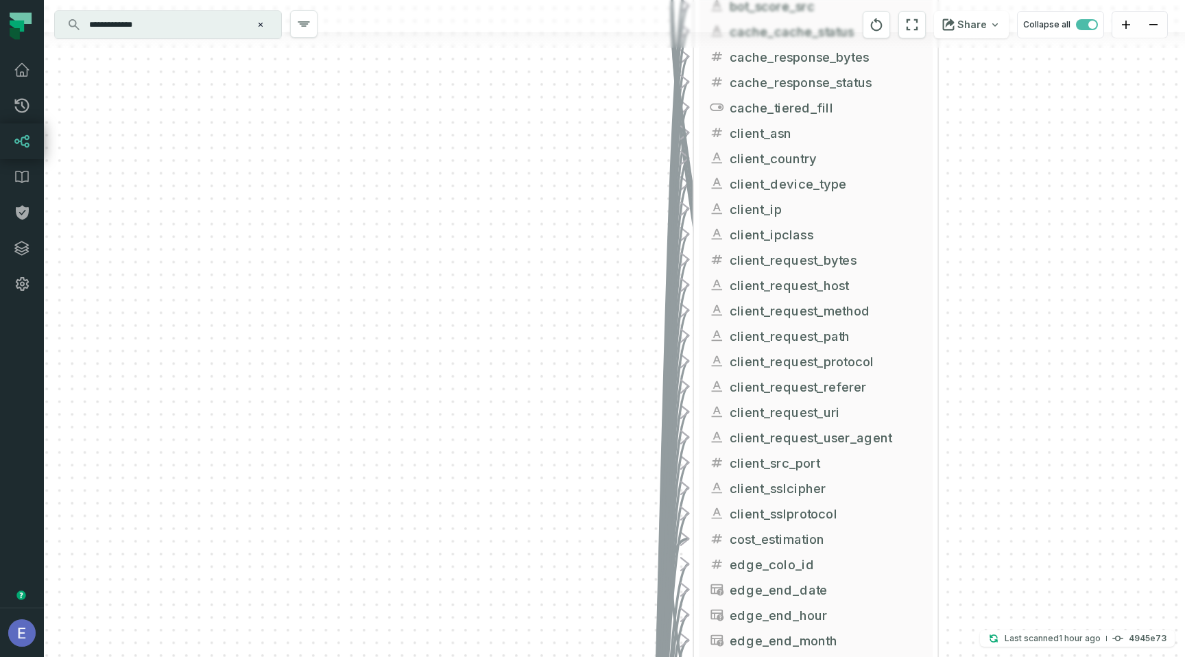
drag, startPoint x: 1024, startPoint y: 458, endPoint x: 1029, endPoint y: 67, distance: 390.9
click at [1029, 69] on div "cm_cloudflare streamingdata cloudflare_logs + 64 columns - cm_cloudflare Genera…" at bounding box center [614, 328] width 1141 height 657
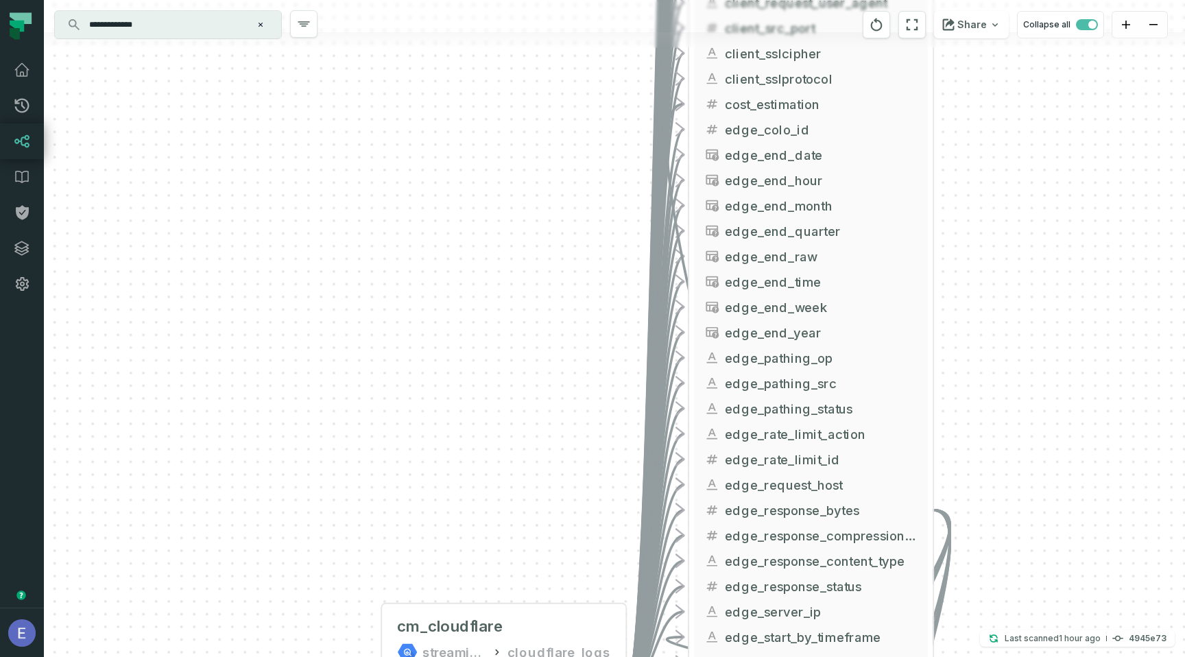
drag, startPoint x: 1039, startPoint y: 422, endPoint x: 1032, endPoint y: 173, distance: 249.7
click at [1032, 173] on div "cm_cloudflare streamingdata cloudflare_logs + 64 columns - cm_cloudflare Genera…" at bounding box center [614, 328] width 1141 height 657
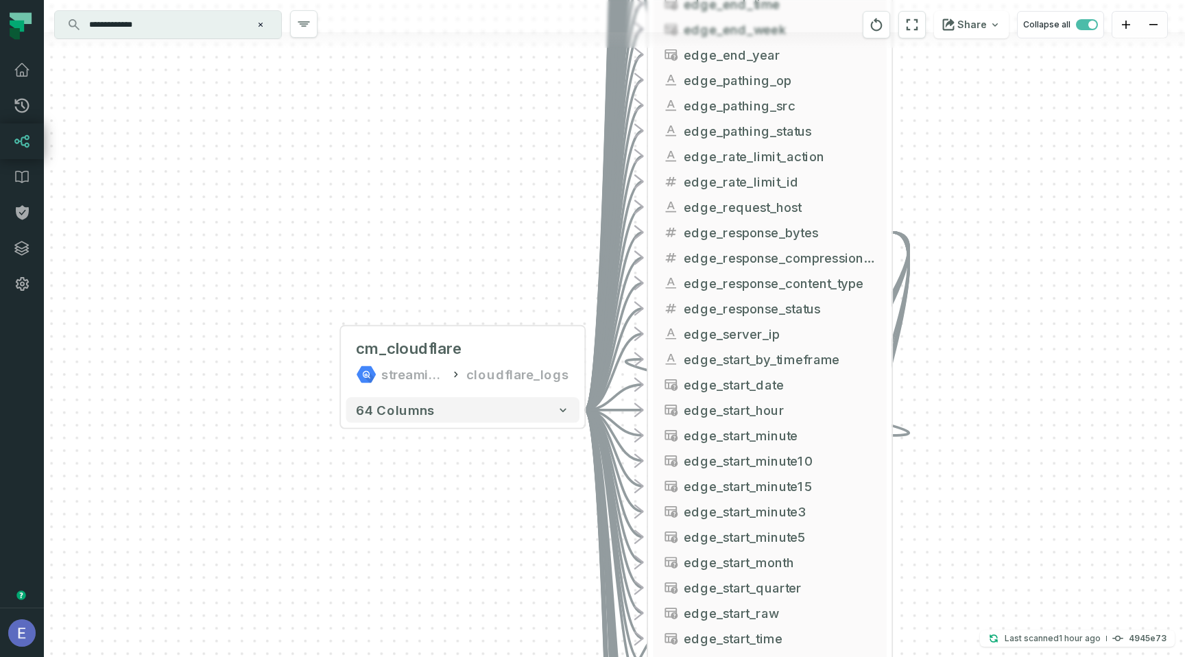
drag, startPoint x: 1028, startPoint y: 416, endPoint x: 981, endPoint y: 69, distance: 350.1
click at [981, 69] on div "cm_cloudflare streamingdata cloudflare_logs + 64 columns - cm_cloudflare Genera…" at bounding box center [614, 328] width 1141 height 657
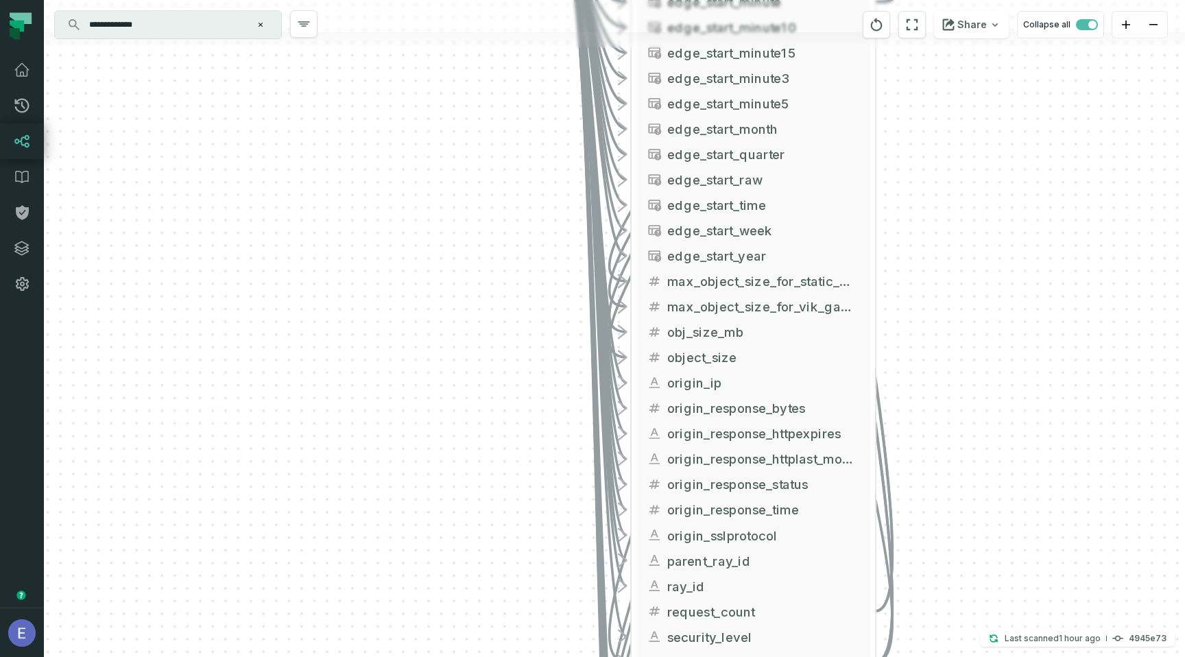
drag, startPoint x: 1013, startPoint y: 354, endPoint x: 1003, endPoint y: 63, distance: 290.9
click at [1003, 64] on div "cm_cloudflare streamingdata cloudflare_logs + 64 columns - cm_cloudflare Genera…" at bounding box center [614, 328] width 1141 height 657
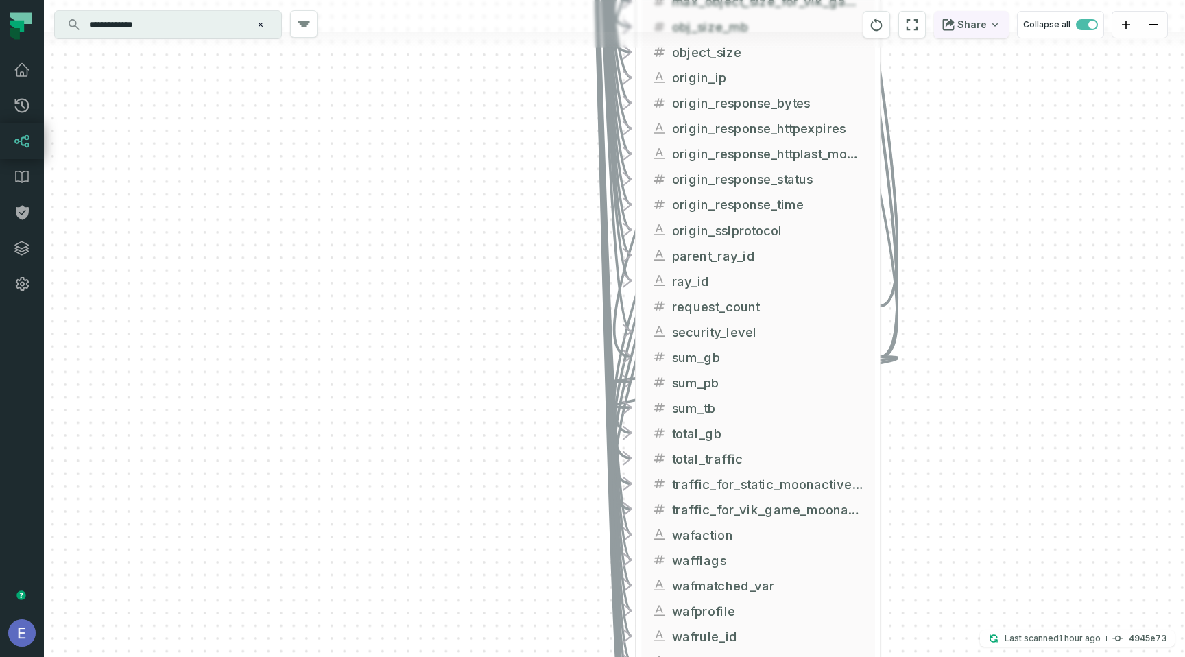
drag, startPoint x: 1000, startPoint y: 474, endPoint x: 1006, endPoint y: 38, distance: 436.1
click at [1006, 38] on div "cm_cloudflare streamingdata cloudflare_logs + 64 columns - cm_cloudflare Genera…" at bounding box center [614, 328] width 1141 height 657
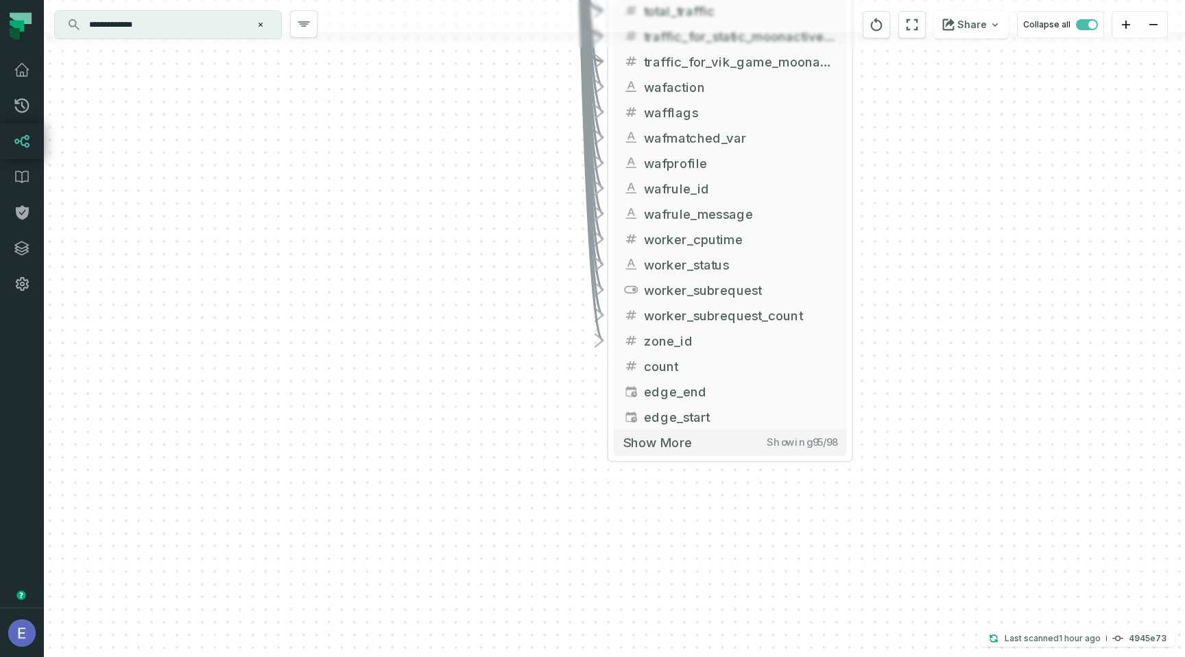
drag, startPoint x: 1023, startPoint y: 365, endPoint x: 993, endPoint y: 39, distance: 327.1
click at [993, 40] on div "cm_cloudflare streamingdata cloudflare_logs + 64 columns - cm_cloudflare Genera…" at bounding box center [614, 328] width 1141 height 657
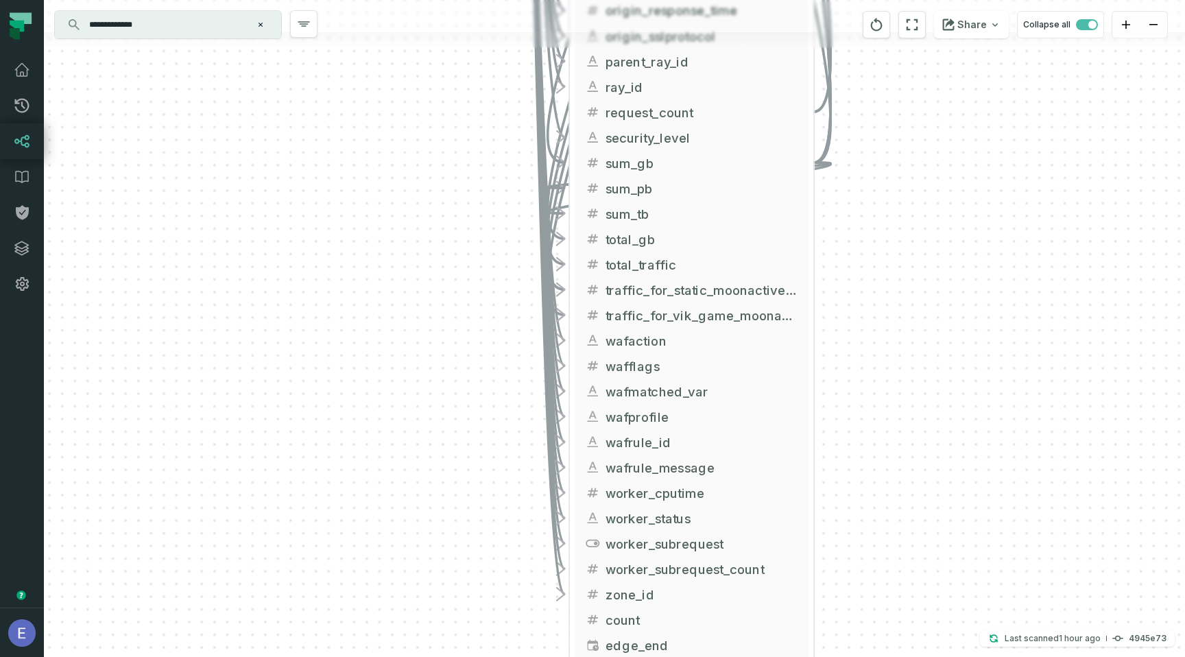
drag, startPoint x: 898, startPoint y: 160, endPoint x: 844, endPoint y: 503, distance: 347.7
click at [845, 503] on div "cm_cloudflare streamingdata cloudflare_logs + 64 columns - cm_cloudflare Genera…" at bounding box center [614, 328] width 1141 height 657
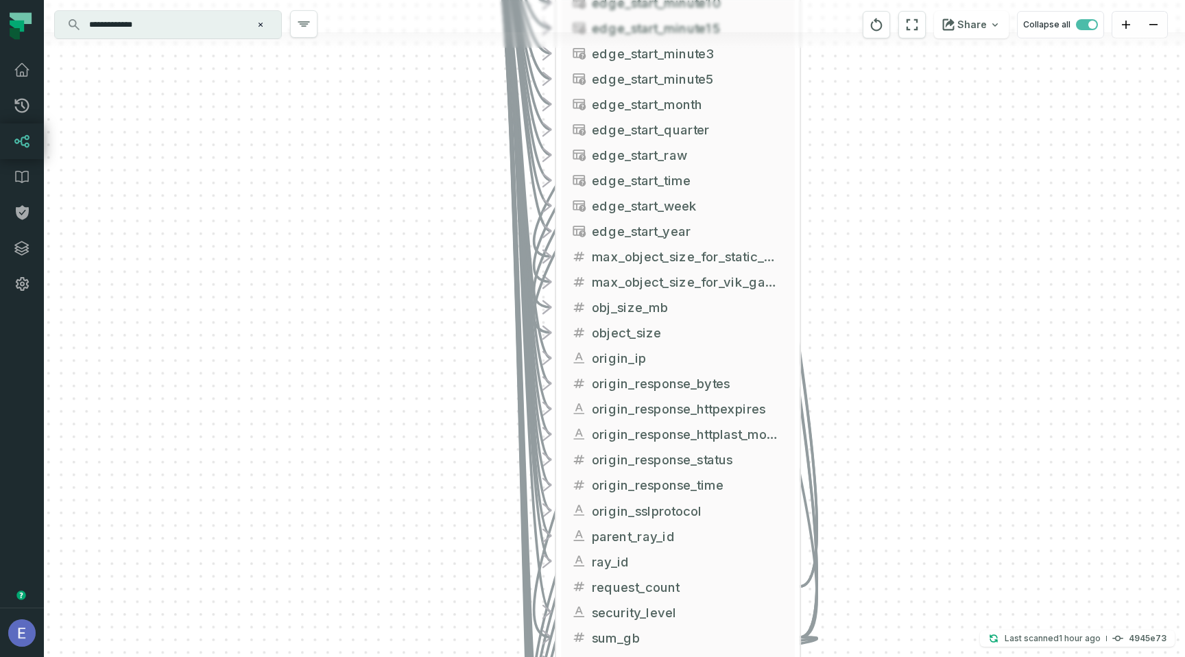
drag, startPoint x: 885, startPoint y: 66, endPoint x: 885, endPoint y: 539, distance: 473.1
click at [885, 539] on div "cm_cloudflare streamingdata cloudflare_logs + 64 columns - cm_cloudflare Genera…" at bounding box center [614, 328] width 1141 height 657
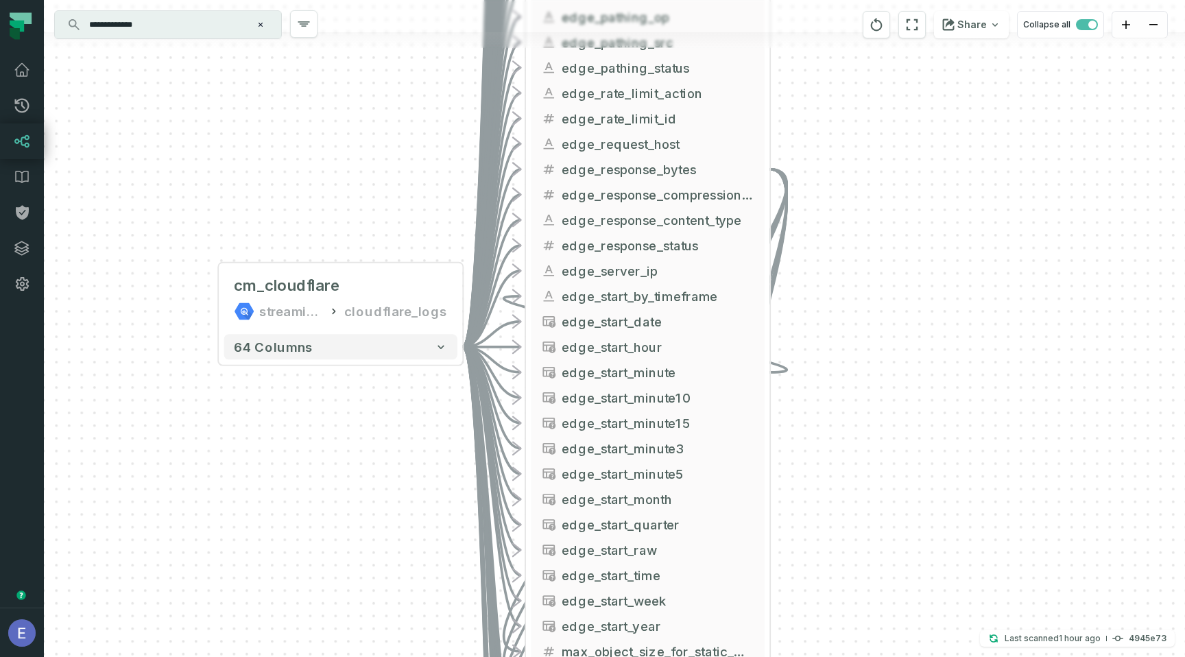
drag, startPoint x: 941, startPoint y: 245, endPoint x: 911, endPoint y: 565, distance: 321.0
click at [911, 565] on div "cm_cloudflare streamingdata cloudflare_logs + 64 columns - cm_cloudflare Genera…" at bounding box center [614, 328] width 1141 height 657
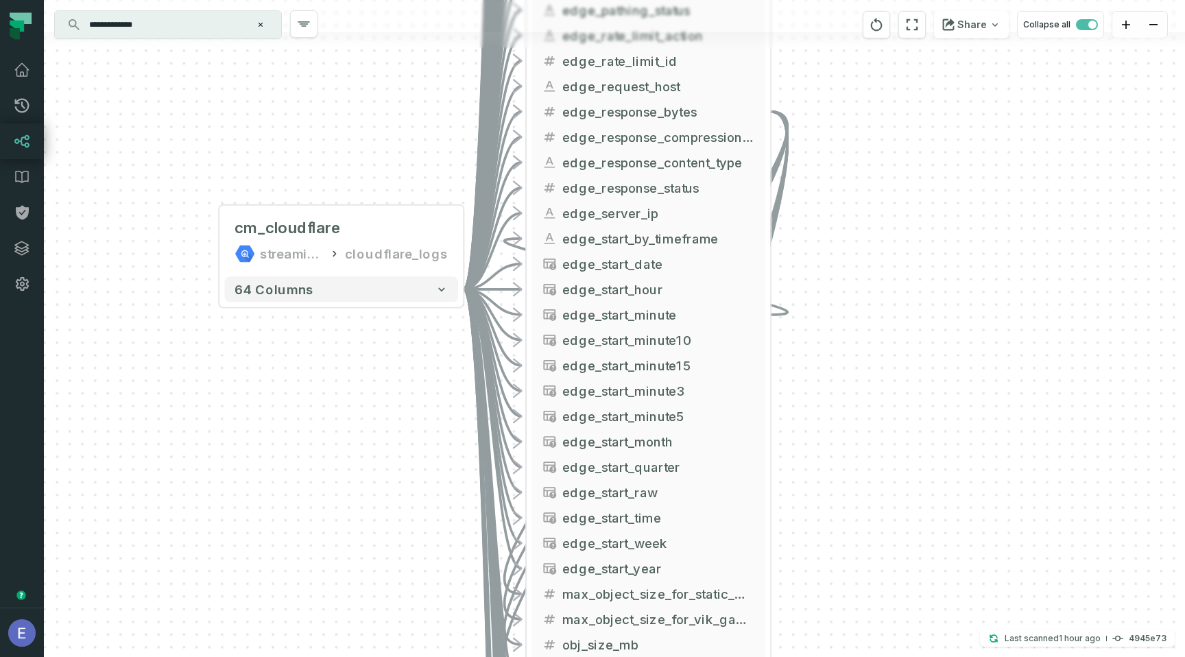
drag, startPoint x: 938, startPoint y: 156, endPoint x: 959, endPoint y: 53, distance: 104.9
click at [955, 56] on div "cm_cloudflare streamingdata cloudflare_logs + 64 columns - cm_cloudflare Genera…" at bounding box center [614, 328] width 1141 height 657
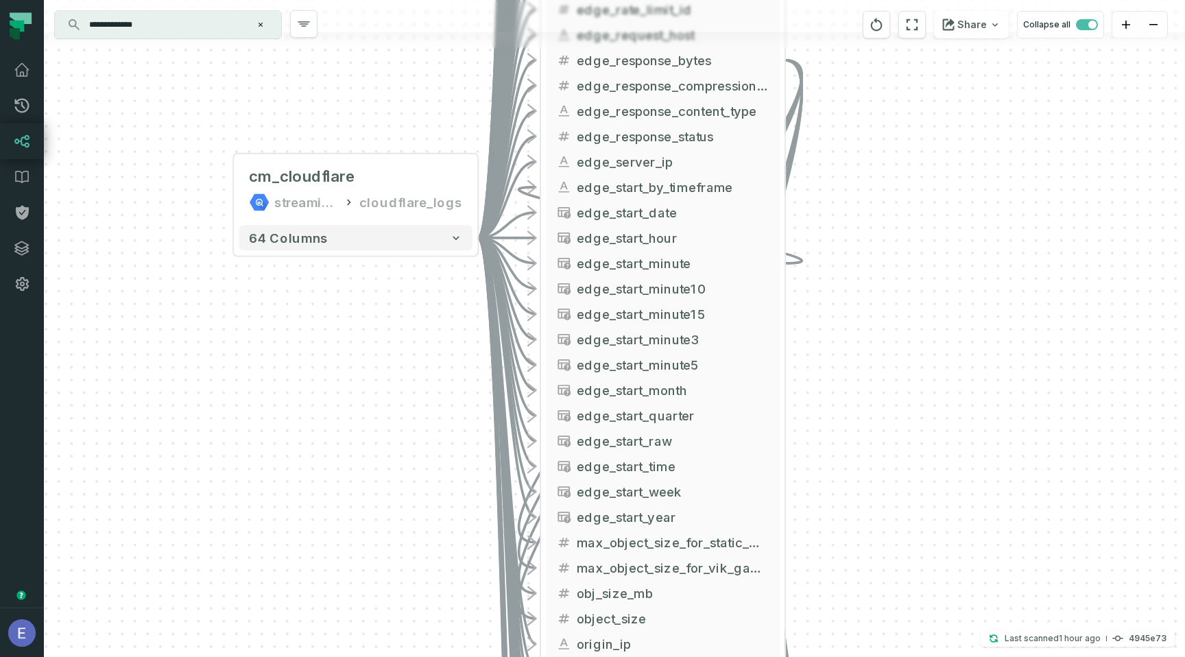
drag, startPoint x: 956, startPoint y: 376, endPoint x: 910, endPoint y: 121, distance: 259.9
click at [910, 121] on div "cm_cloudflare streamingdata cloudflare_logs + 64 columns - cm_cloudflare Genera…" at bounding box center [614, 328] width 1141 height 657
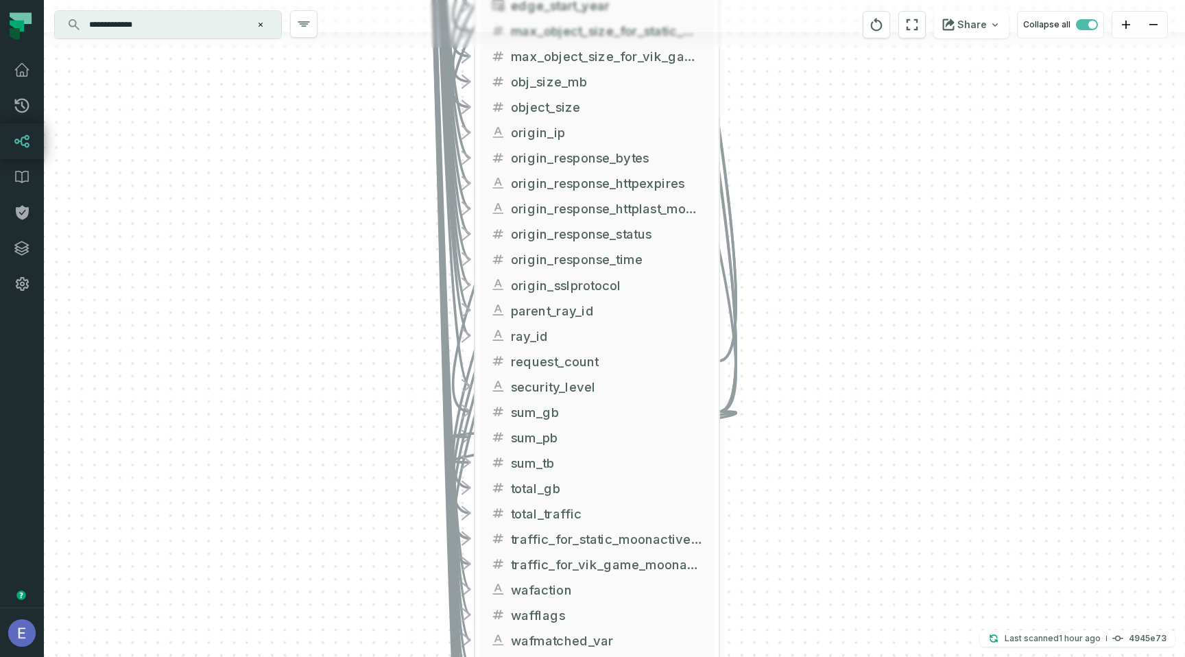
drag, startPoint x: 917, startPoint y: 402, endPoint x: 896, endPoint y: 141, distance: 262.1
click at [896, 141] on div "cm_cloudflare streamingdata cloudflare_logs + 64 columns - cm_cloudflare Genera…" at bounding box center [614, 328] width 1141 height 657
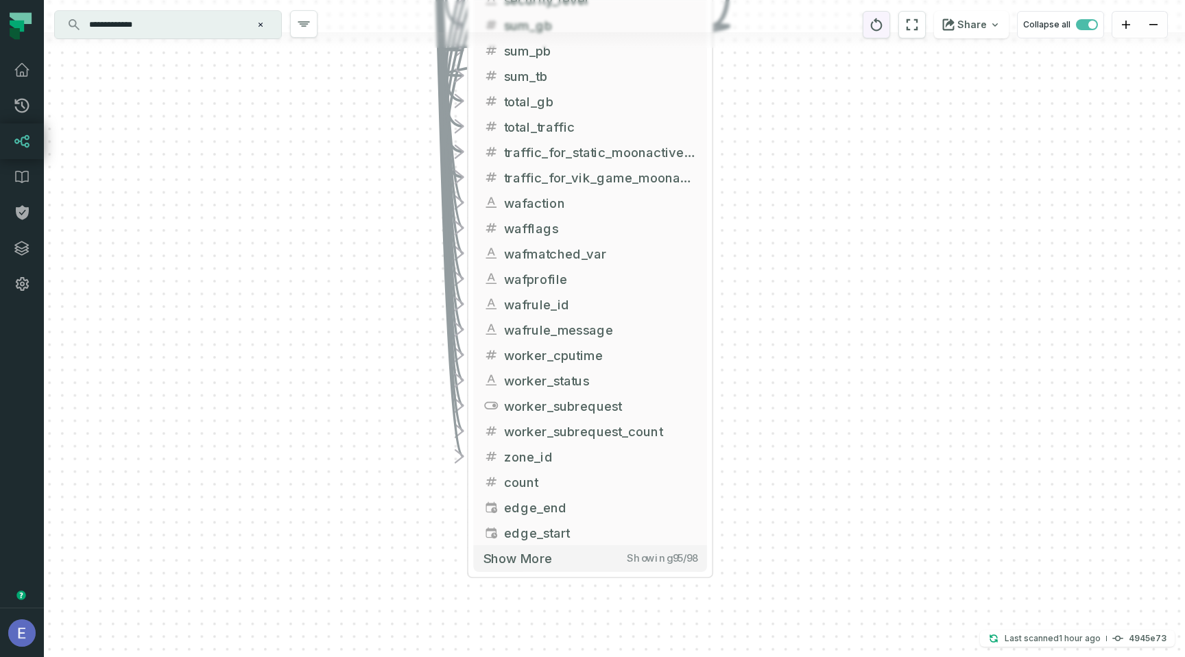
drag, startPoint x: 896, startPoint y: 411, endPoint x: 889, endPoint y: 26, distance: 384.7
click at [889, 26] on div "cm_cloudflare streamingdata cloudflare_logs + 64 columns - cm_cloudflare Genera…" at bounding box center [614, 328] width 1141 height 657
click at [165, 32] on input "**********" at bounding box center [166, 25] width 171 height 22
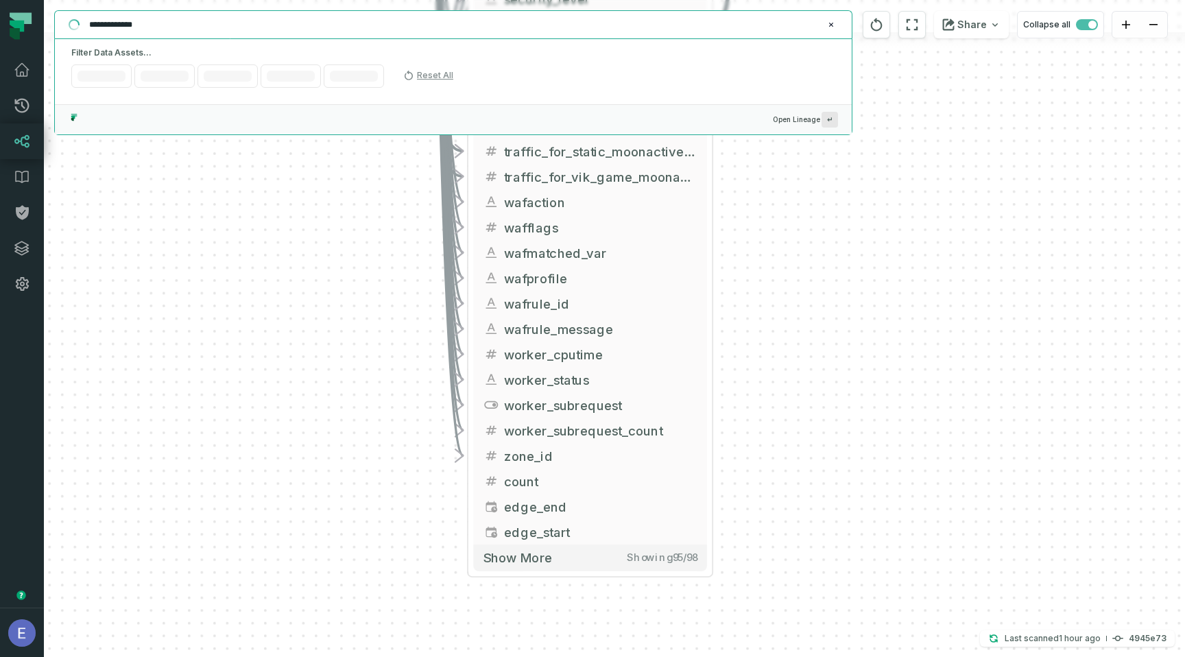
click at [165, 32] on input "**********" at bounding box center [452, 25] width 742 height 22
click at [878, 21] on icon "reset" at bounding box center [877, 24] width 12 height 13
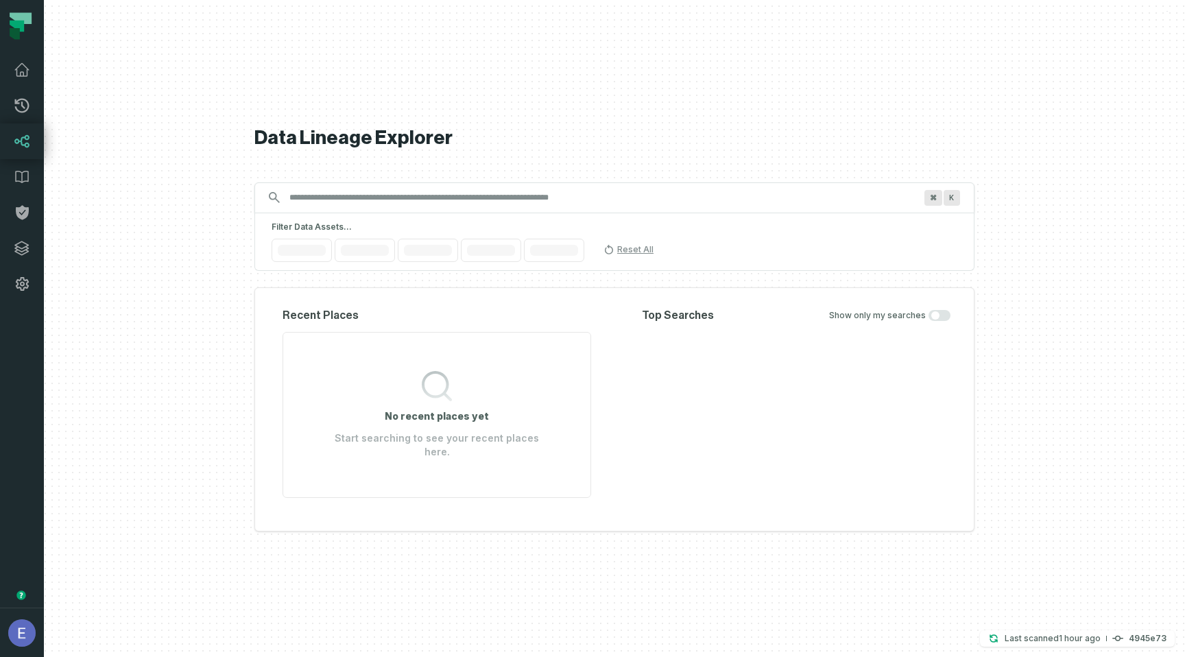
click at [695, 208] on input "Discovery Provider cmdk menu" at bounding box center [602, 198] width 642 height 22
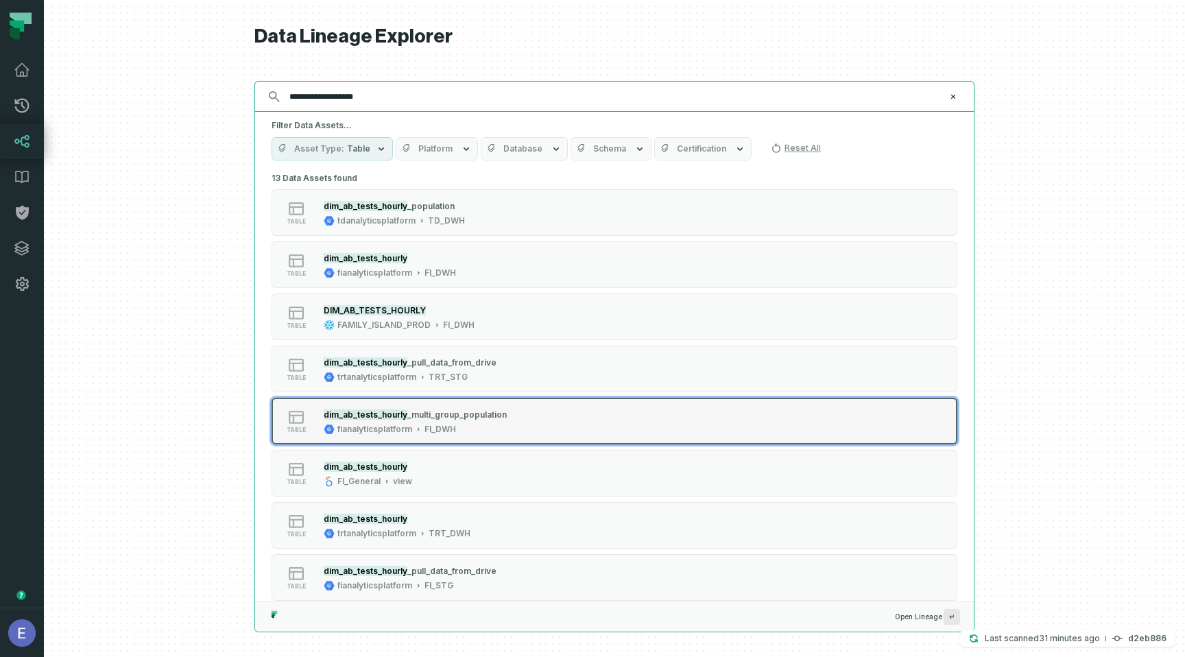
scroll to position [22, 0]
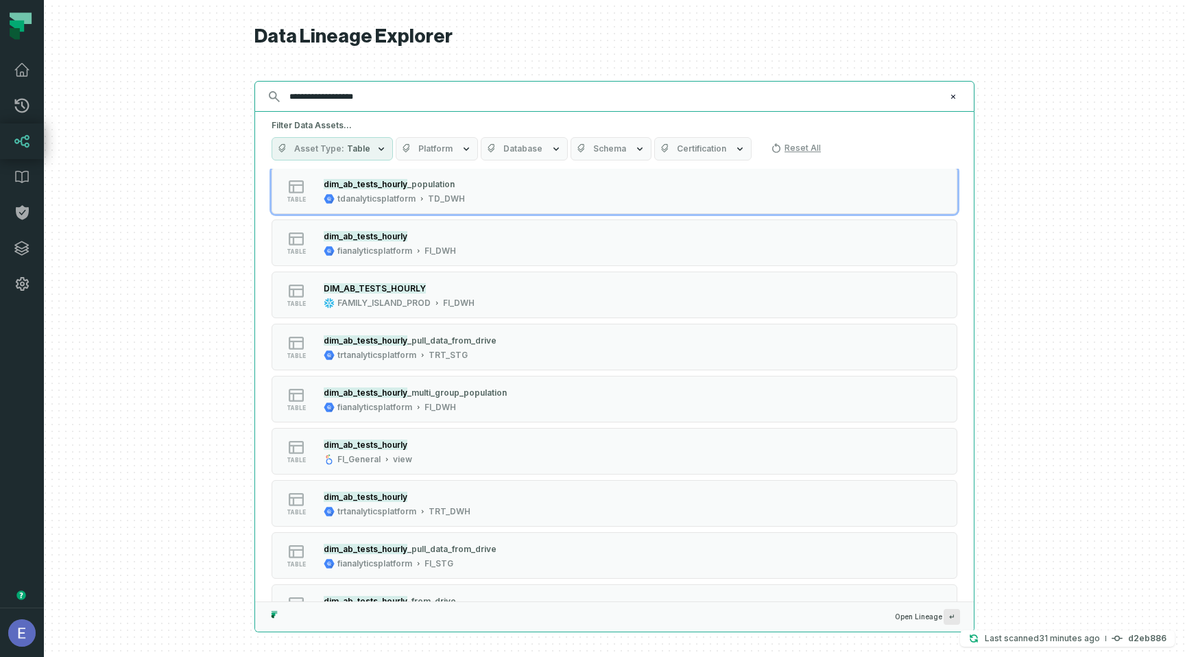
type input "**********"
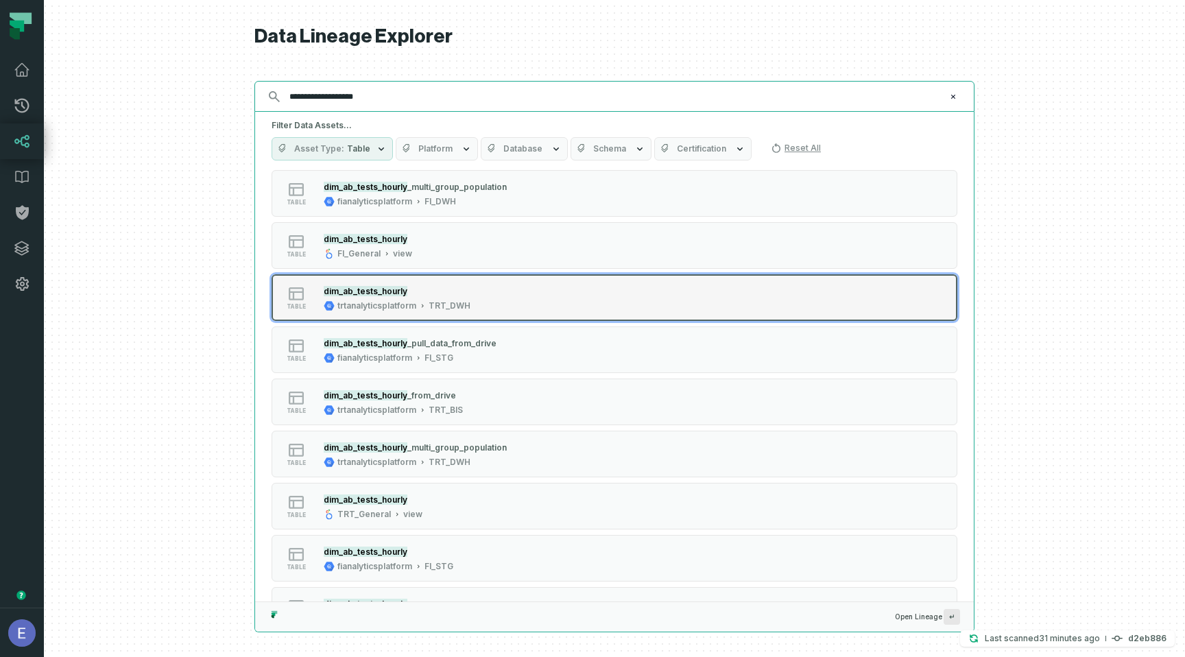
scroll to position [229, 0]
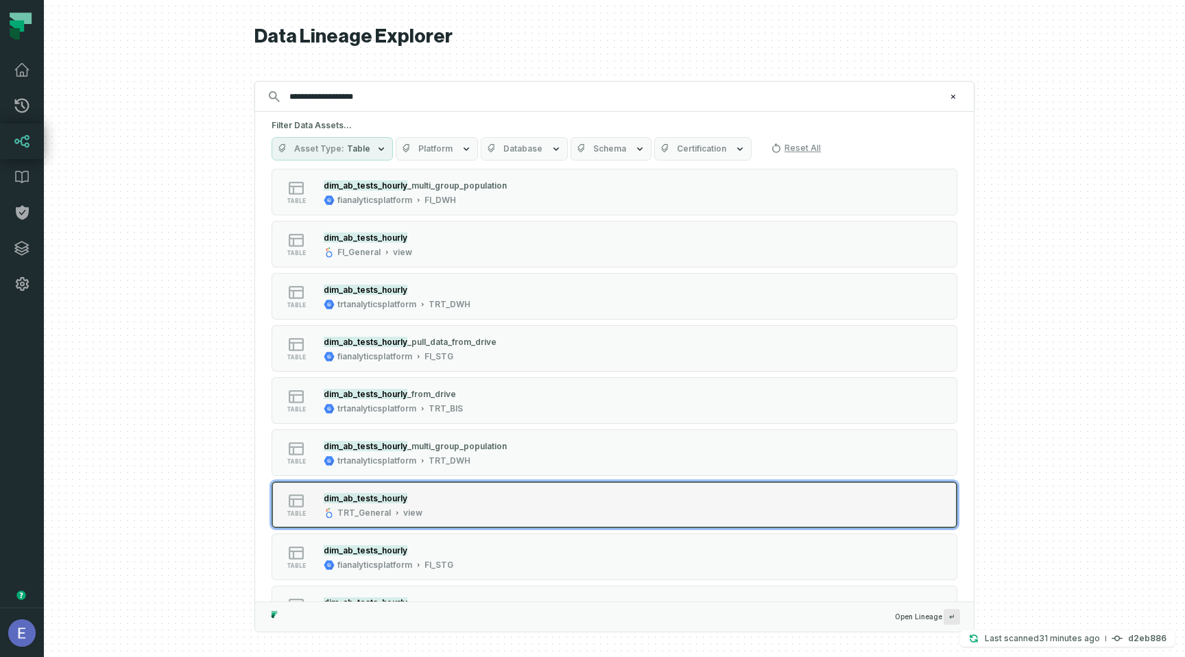
click at [544, 496] on div "table dim_ab_tests_hourly TRT_General view" at bounding box center [445, 504] width 343 height 27
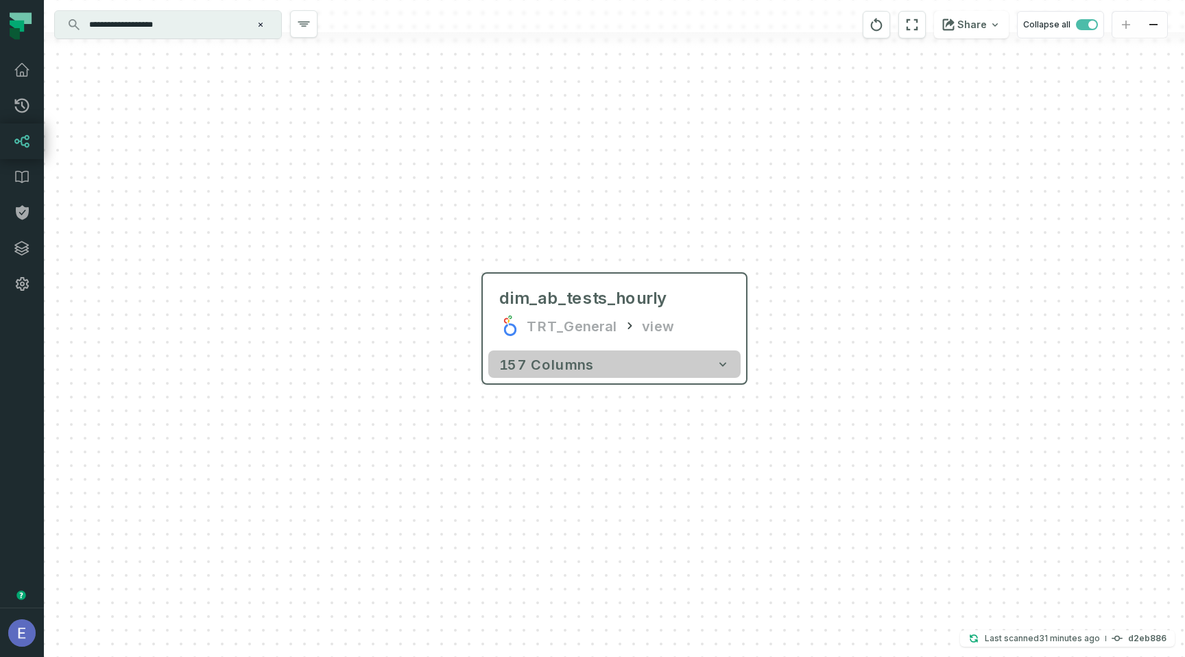
click at [567, 376] on button "157 columns" at bounding box center [614, 363] width 252 height 27
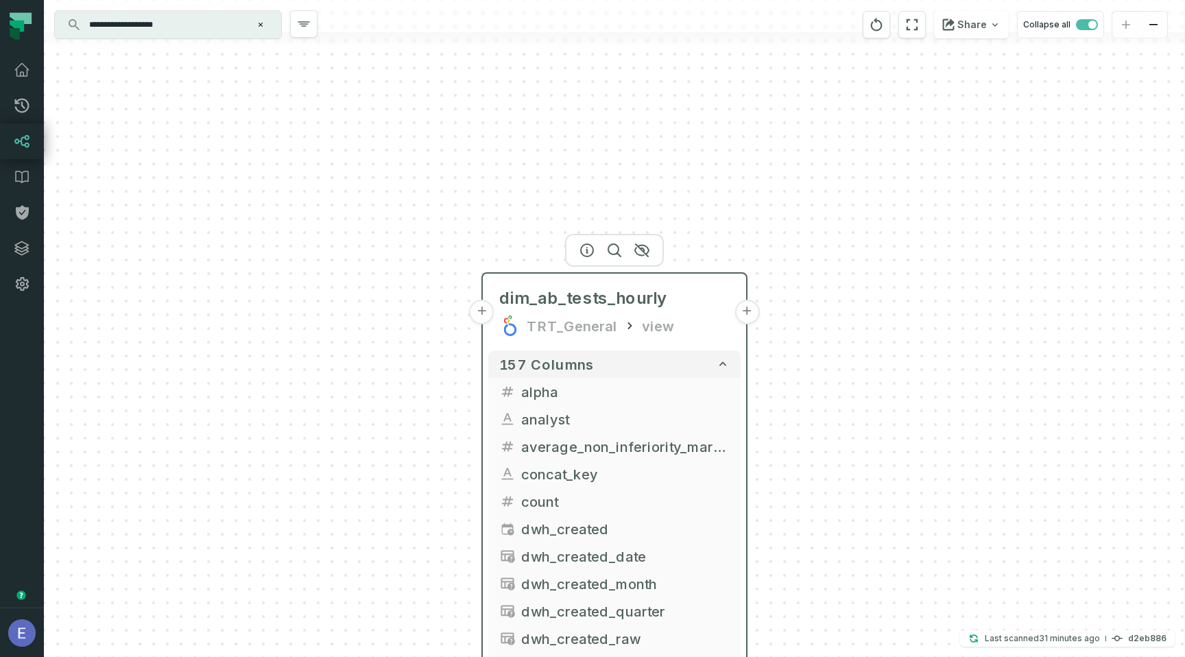
click at [480, 315] on button "+" at bounding box center [482, 312] width 25 height 25
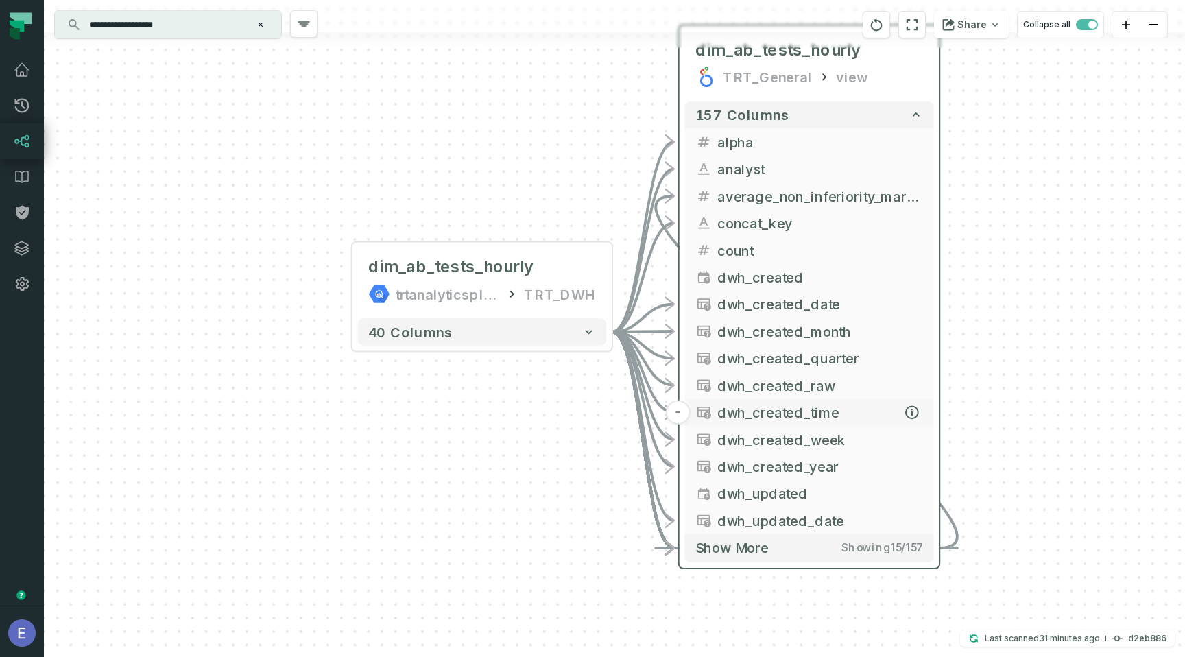
drag, startPoint x: 963, startPoint y: 466, endPoint x: 785, endPoint y: 326, distance: 226.6
click at [785, 402] on span "dwh_created_time" at bounding box center [820, 412] width 206 height 21
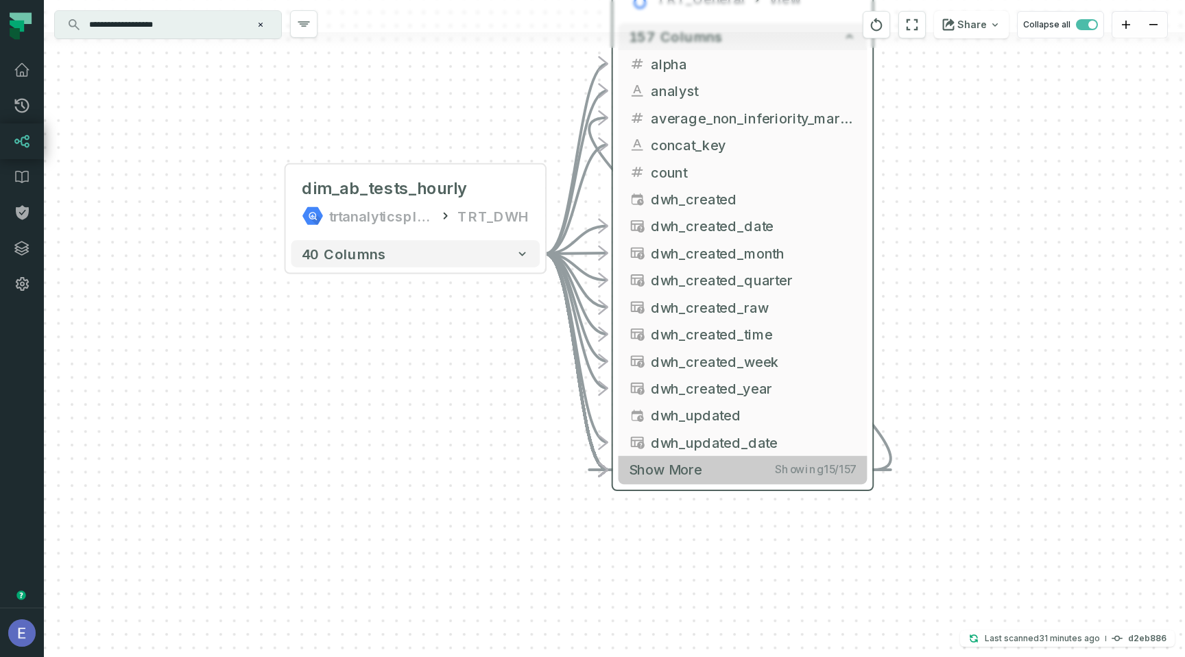
click at [776, 466] on span "Showing 15 / 157" at bounding box center [815, 470] width 81 height 14
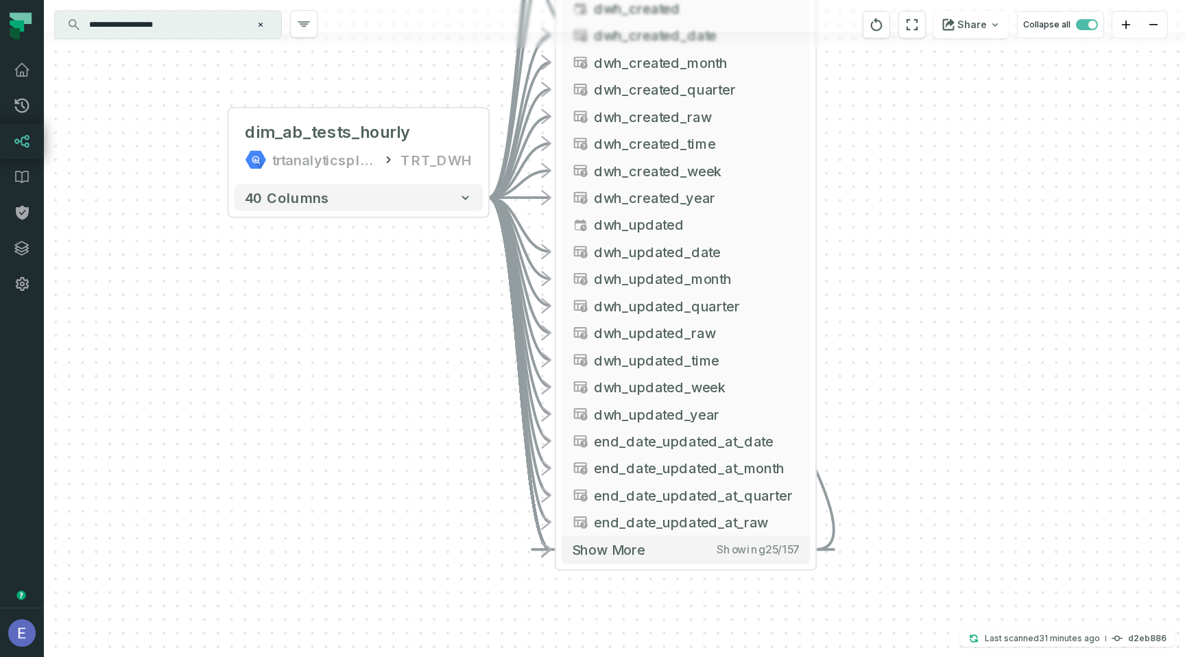
drag, startPoint x: 1020, startPoint y: 521, endPoint x: 892, endPoint y: 127, distance: 414.6
click at [892, 127] on div "+ dim_ab_tests_hourly trtanalyticsplatform TRT_DWH + 40 columns - dim_ab_tests_…" at bounding box center [614, 328] width 1141 height 657
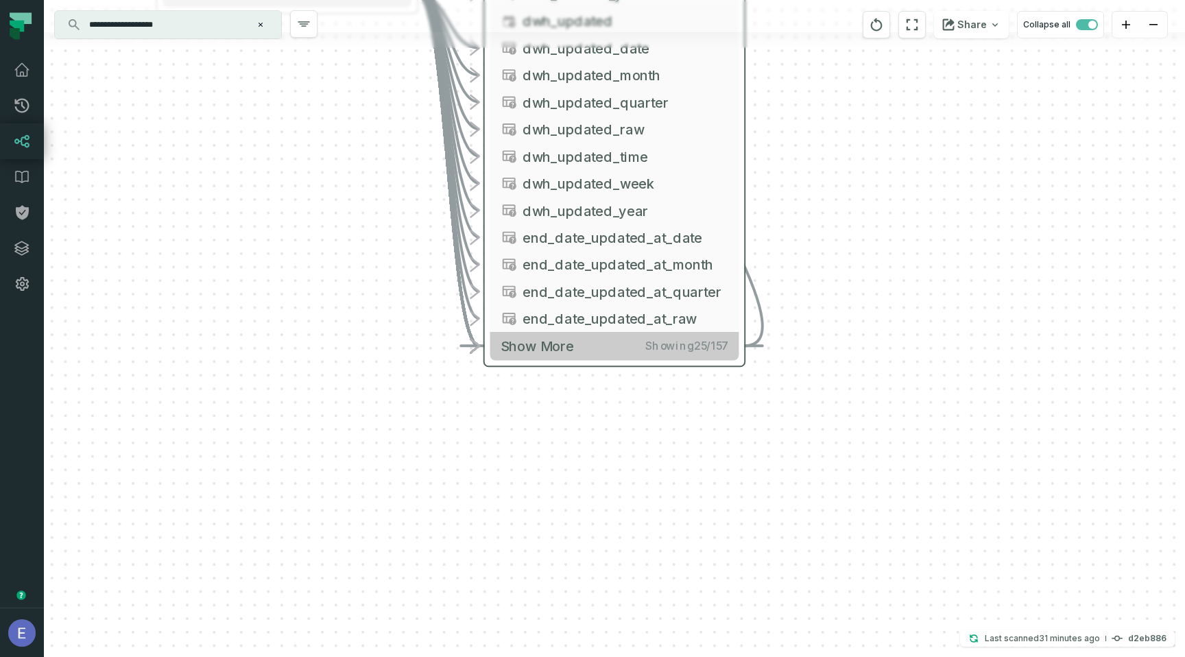
click at [677, 351] on span "Showing 25 / 157" at bounding box center [686, 346] width 82 height 14
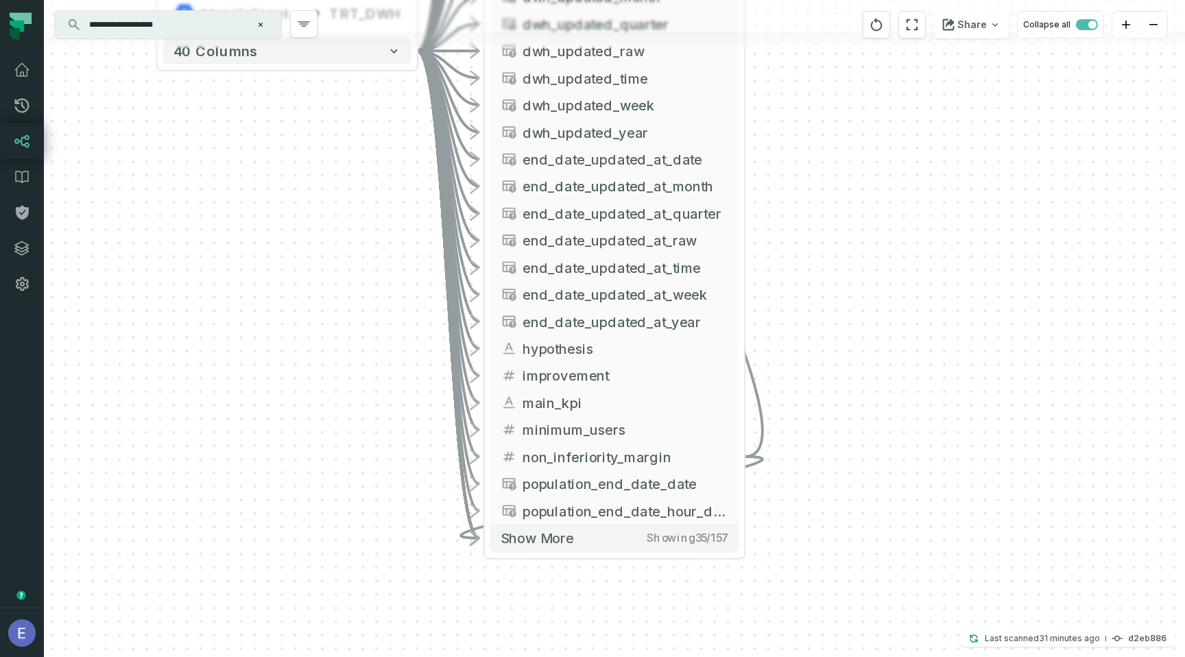
drag, startPoint x: 848, startPoint y: 499, endPoint x: 820, endPoint y: 212, distance: 288.6
click at [820, 212] on div "+ dim_ab_tests_hourly trtanalyticsplatform TRT_DWH + 40 columns - dim_ab_tests_…" at bounding box center [614, 328] width 1141 height 657
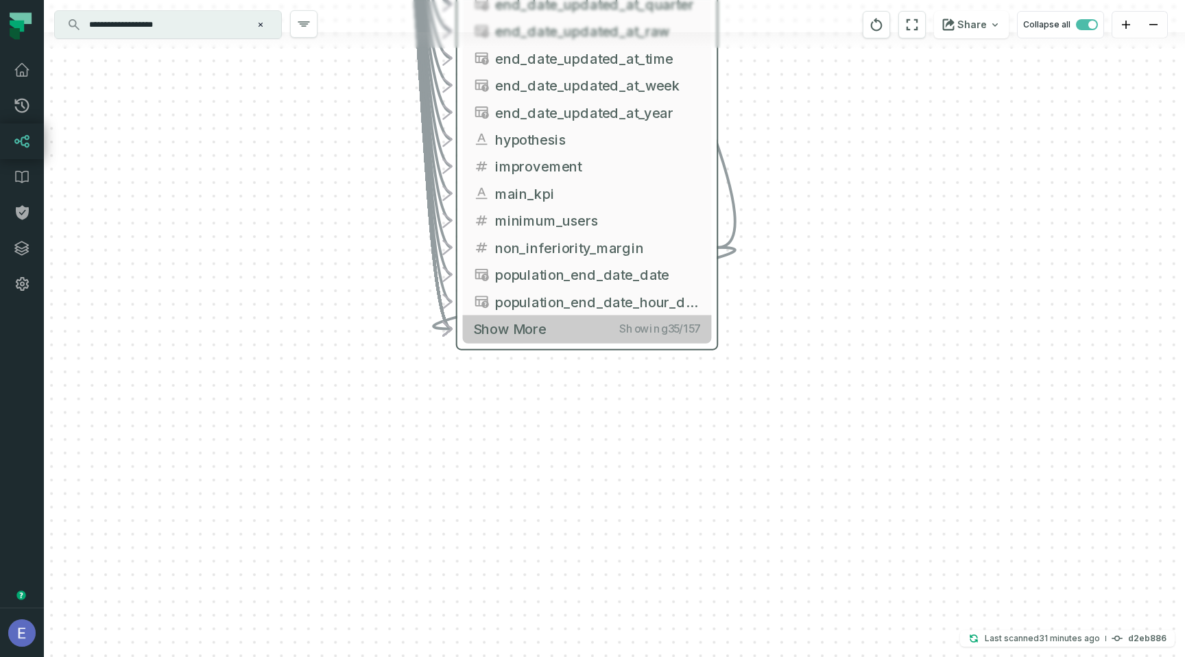
click at [647, 337] on button "Show more Showing 35 / 157" at bounding box center [587, 328] width 249 height 27
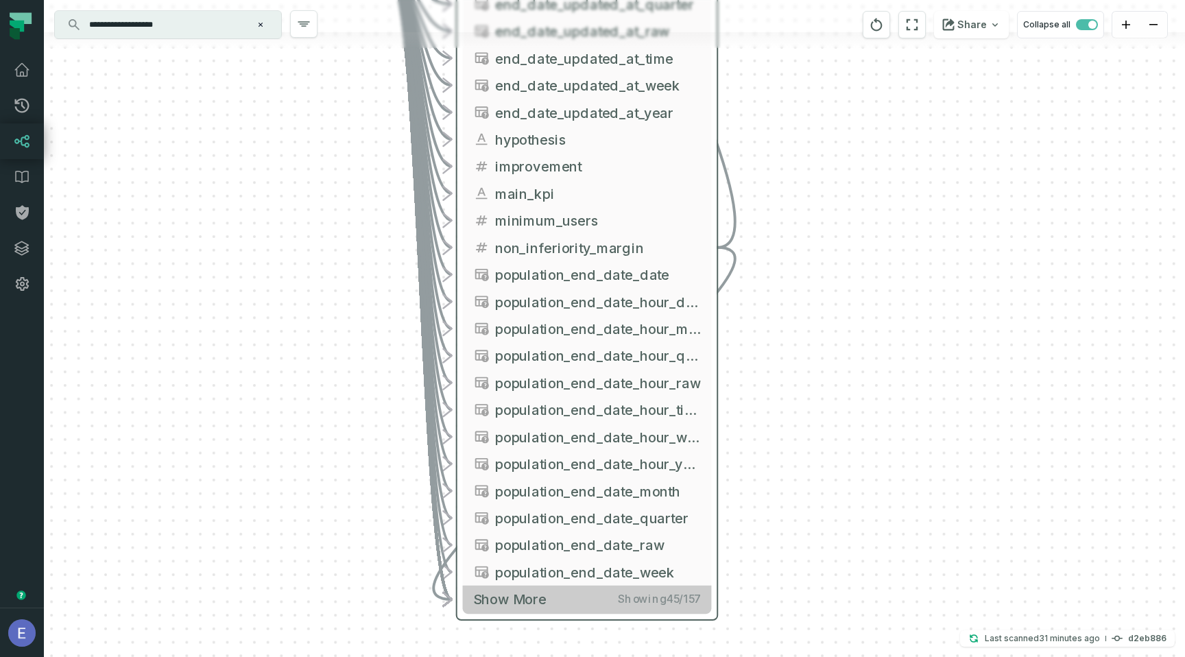
click at [632, 608] on button "Show more Showing 45 / 157" at bounding box center [587, 599] width 249 height 27
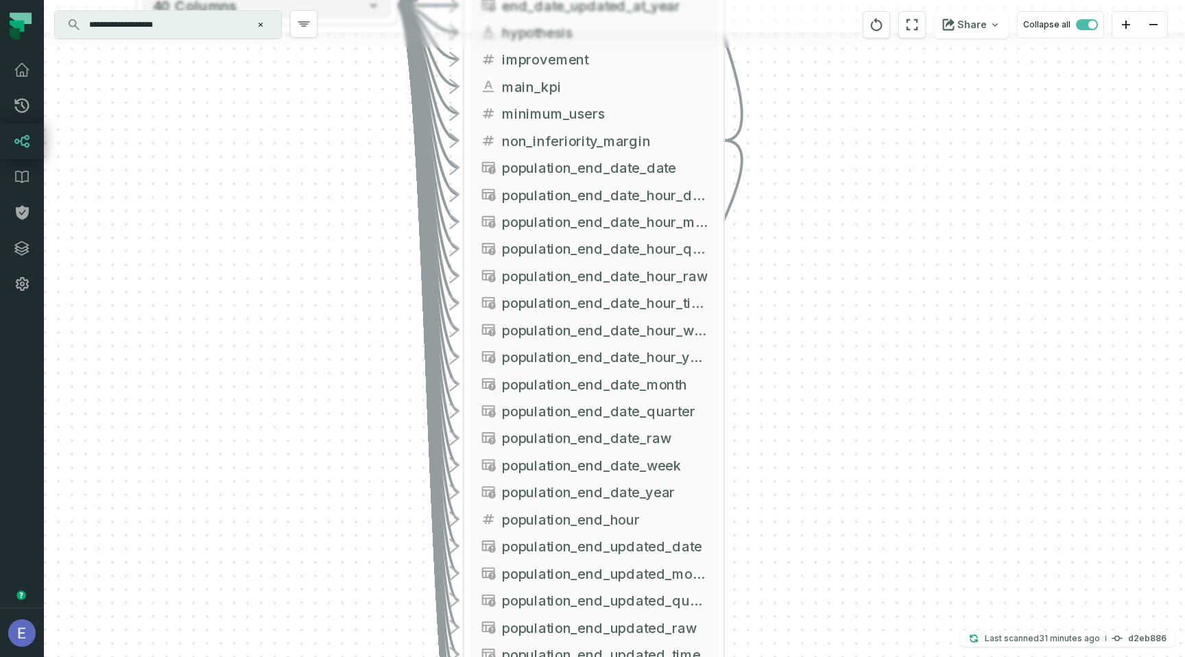
drag, startPoint x: 796, startPoint y: 584, endPoint x: 803, endPoint y: 477, distance: 107.2
click at [803, 477] on div "+ dim_ab_tests_hourly trtanalyticsplatform TRT_DWH + 40 columns - dim_ab_tests_…" at bounding box center [614, 328] width 1141 height 657
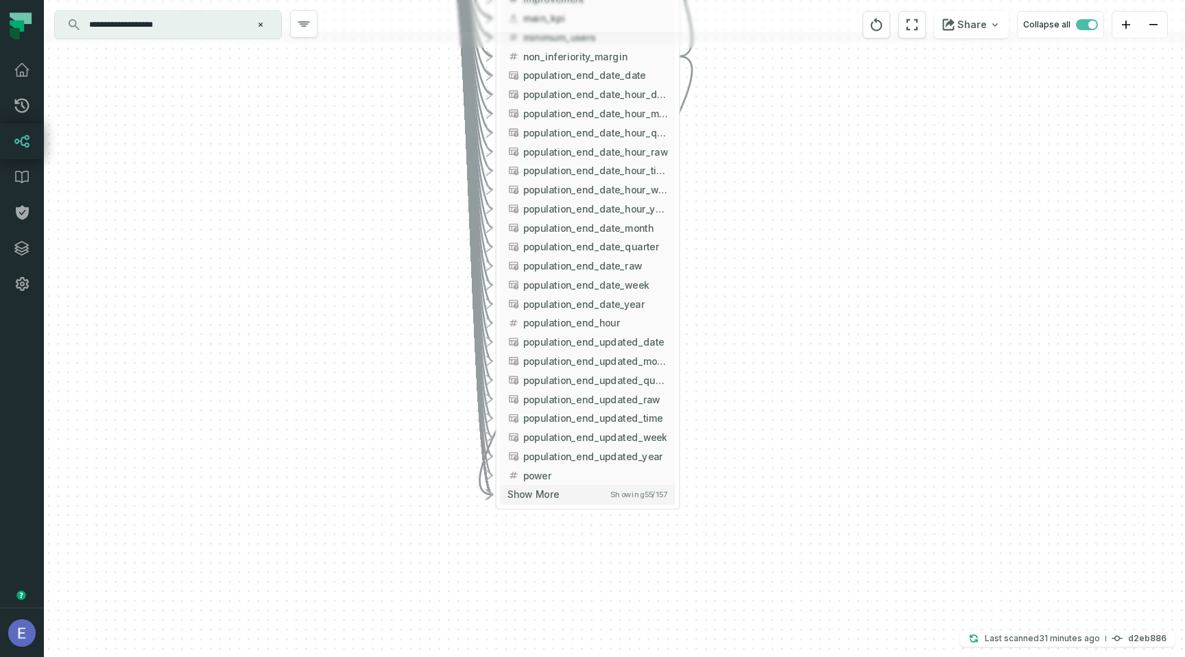
drag, startPoint x: 748, startPoint y: 357, endPoint x: 737, endPoint y: 264, distance: 93.9
click at [737, 264] on div "+ dim_ab_tests_hourly trtanalyticsplatform TRT_DWH + 40 columns - dim_ab_tests_…" at bounding box center [614, 328] width 1141 height 657
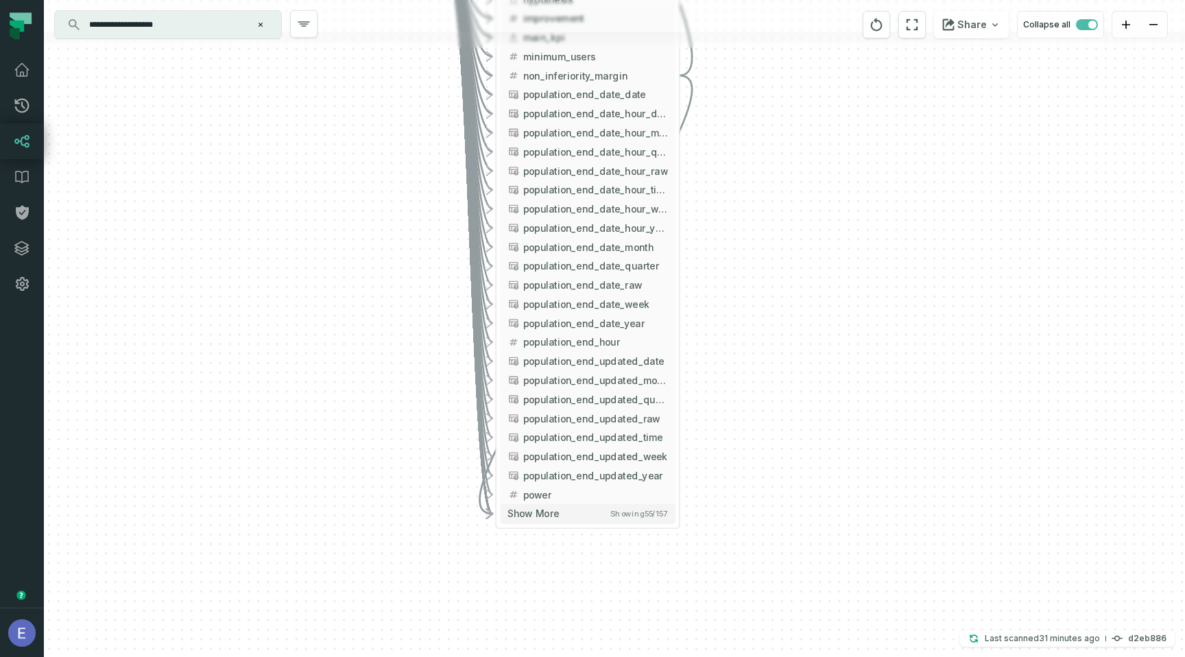
drag, startPoint x: 719, startPoint y: 167, endPoint x: 719, endPoint y: 189, distance: 22.6
click at [719, 189] on div "+ dim_ab_tests_hourly trtanalyticsplatform TRT_DWH + 40 columns - dim_ab_tests_…" at bounding box center [614, 328] width 1141 height 657
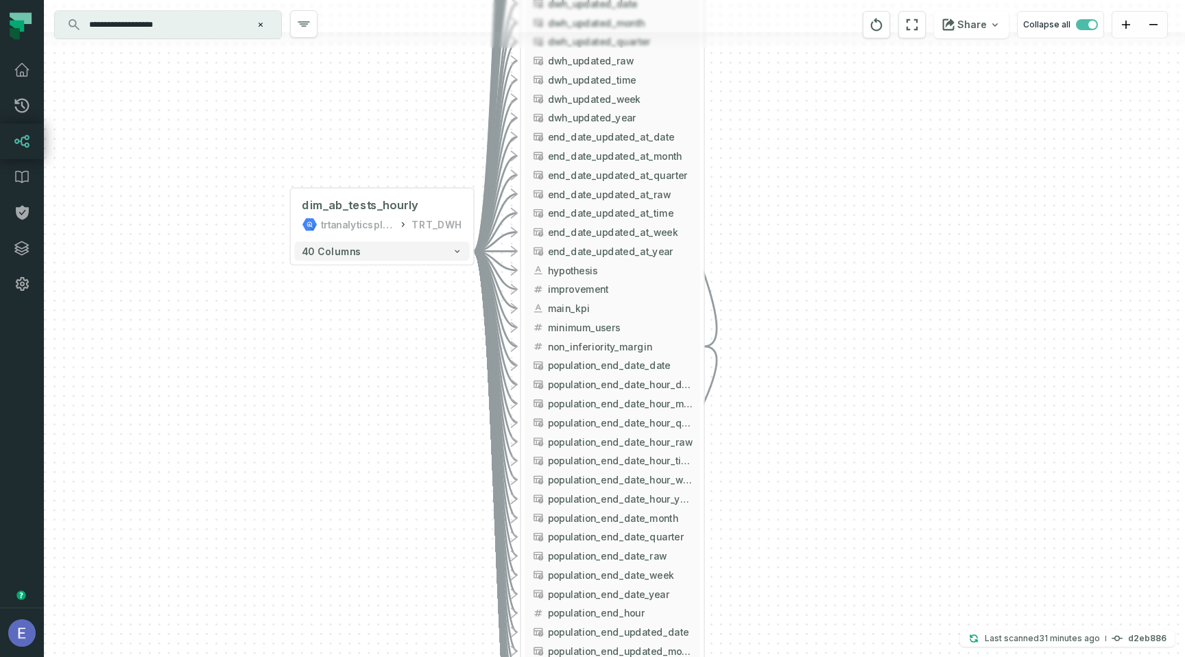
drag, startPoint x: 426, startPoint y: 209, endPoint x: 454, endPoint y: 493, distance: 285.3
click at [454, 493] on div "+ dim_ab_tests_hourly trtanalyticsplatform TRT_DWH + 40 columns - dim_ab_tests_…" at bounding box center [614, 328] width 1141 height 657
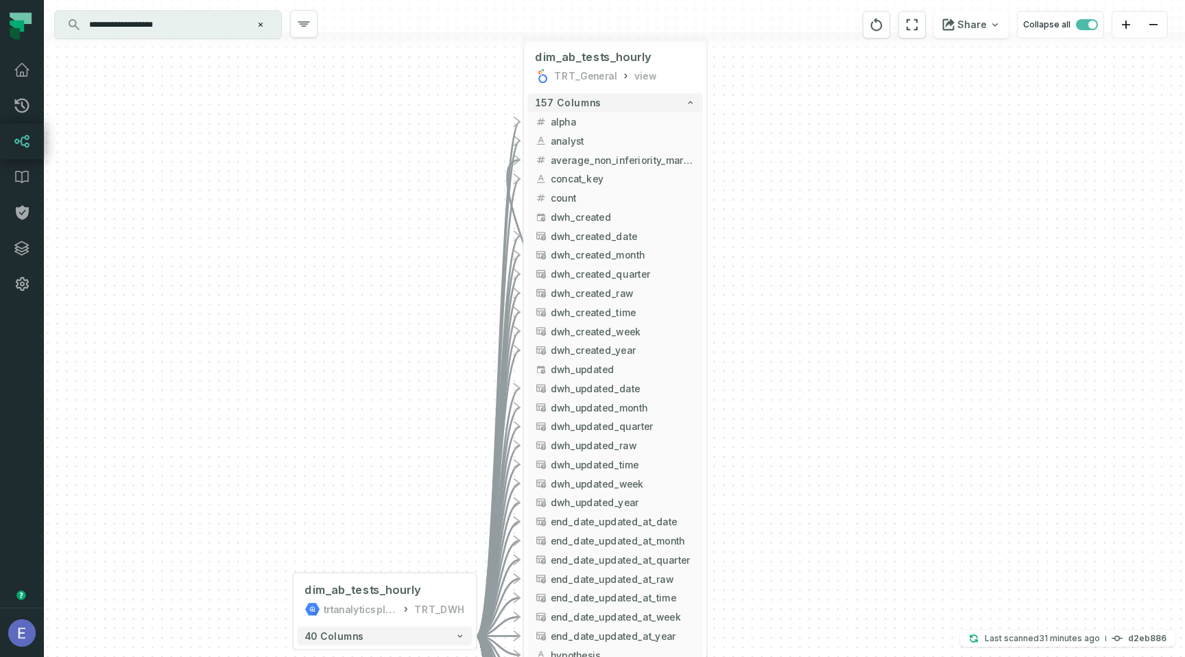
drag, startPoint x: 443, startPoint y: 116, endPoint x: 442, endPoint y: 485, distance: 369.6
click at [442, 485] on div "+ dim_ab_tests_hourly trtanalyticsplatform TRT_DWH + 40 columns - dim_ab_tests_…" at bounding box center [614, 328] width 1141 height 657
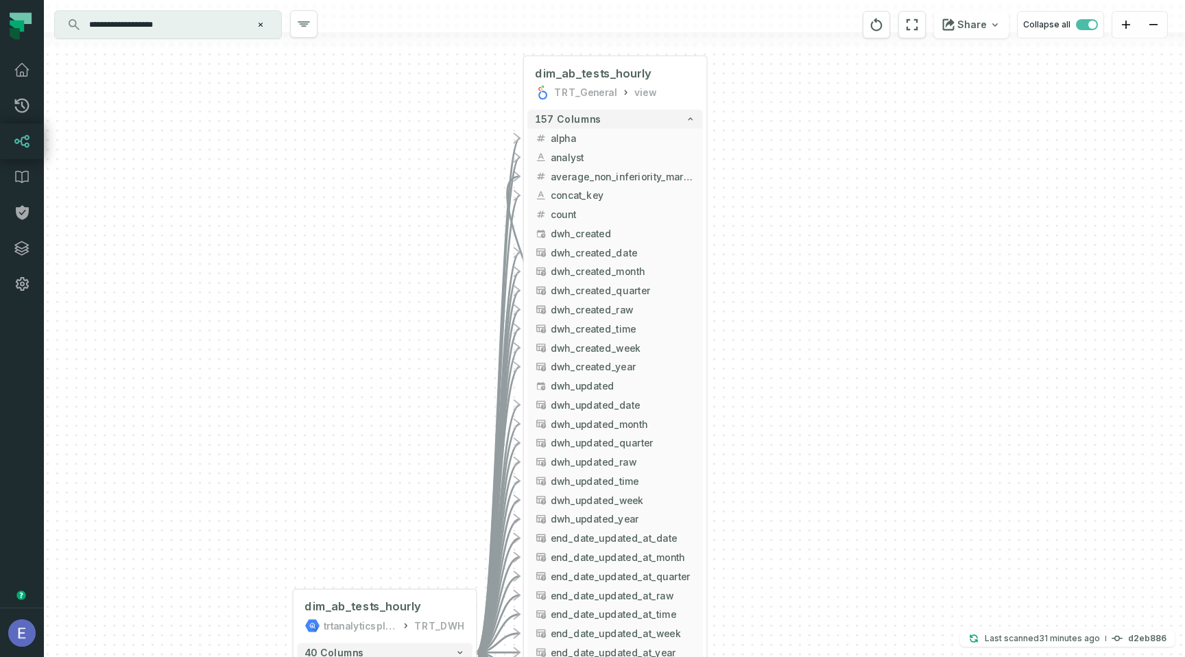
drag, startPoint x: 456, startPoint y: 450, endPoint x: 456, endPoint y: 466, distance: 16.5
click at [456, 466] on div "+ dim_ab_tests_hourly trtanalyticsplatform TRT_DWH + 40 columns - dim_ab_tests_…" at bounding box center [614, 328] width 1141 height 657
